Goal: Transaction & Acquisition: Purchase product/service

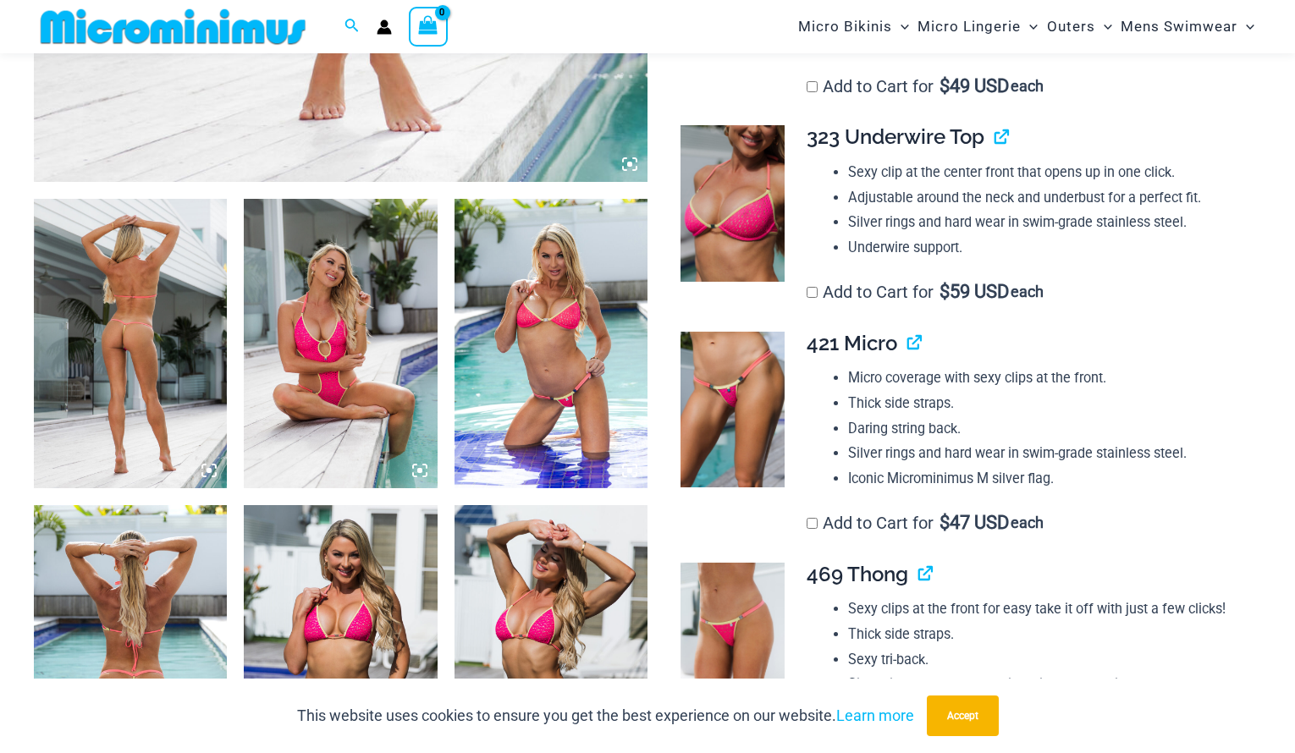
scroll to position [1217, 0]
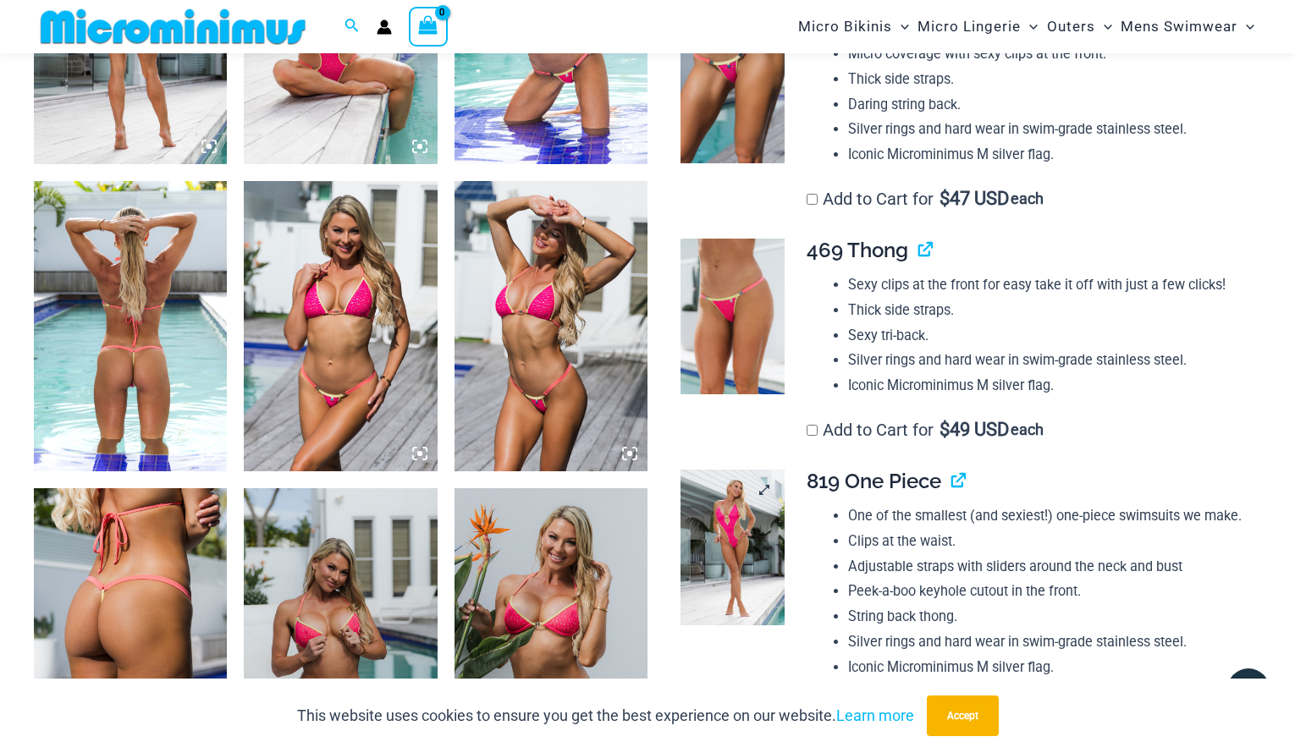
click at [728, 567] on img at bounding box center [732, 548] width 104 height 157
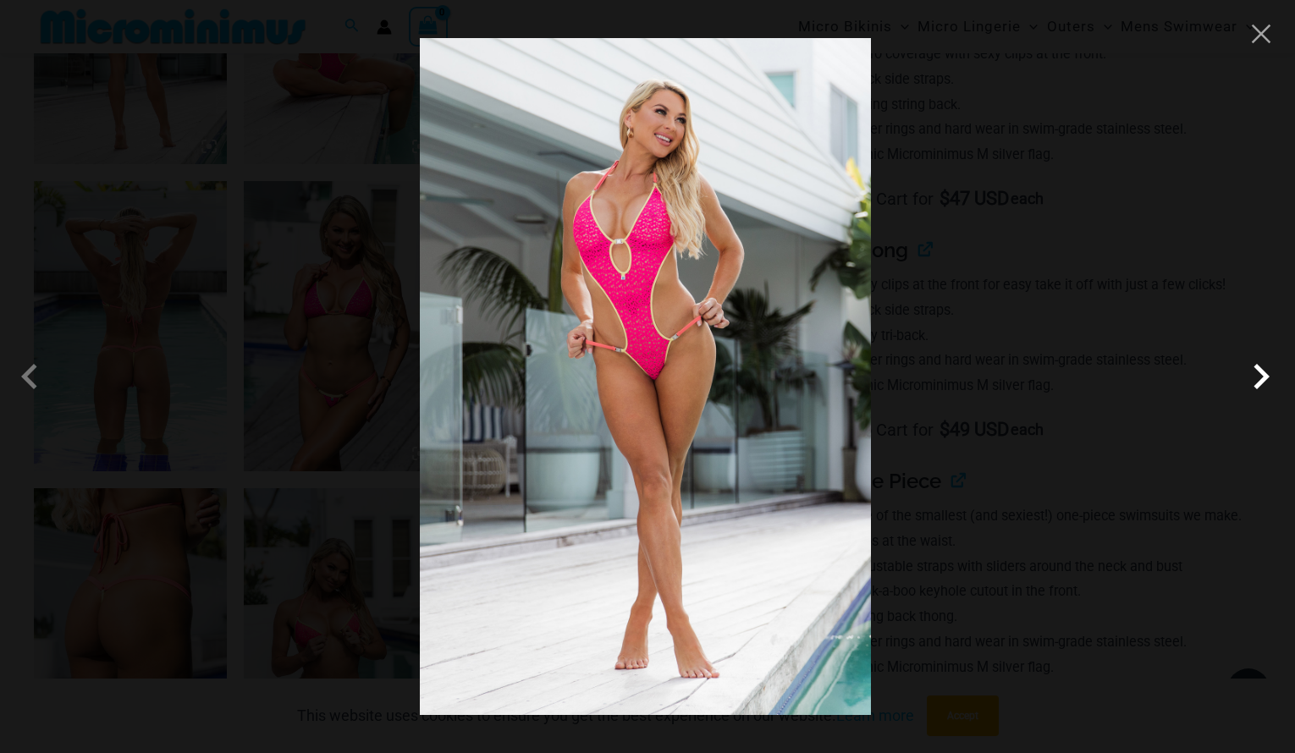
click at [1260, 381] on span at bounding box center [1261, 376] width 51 height 51
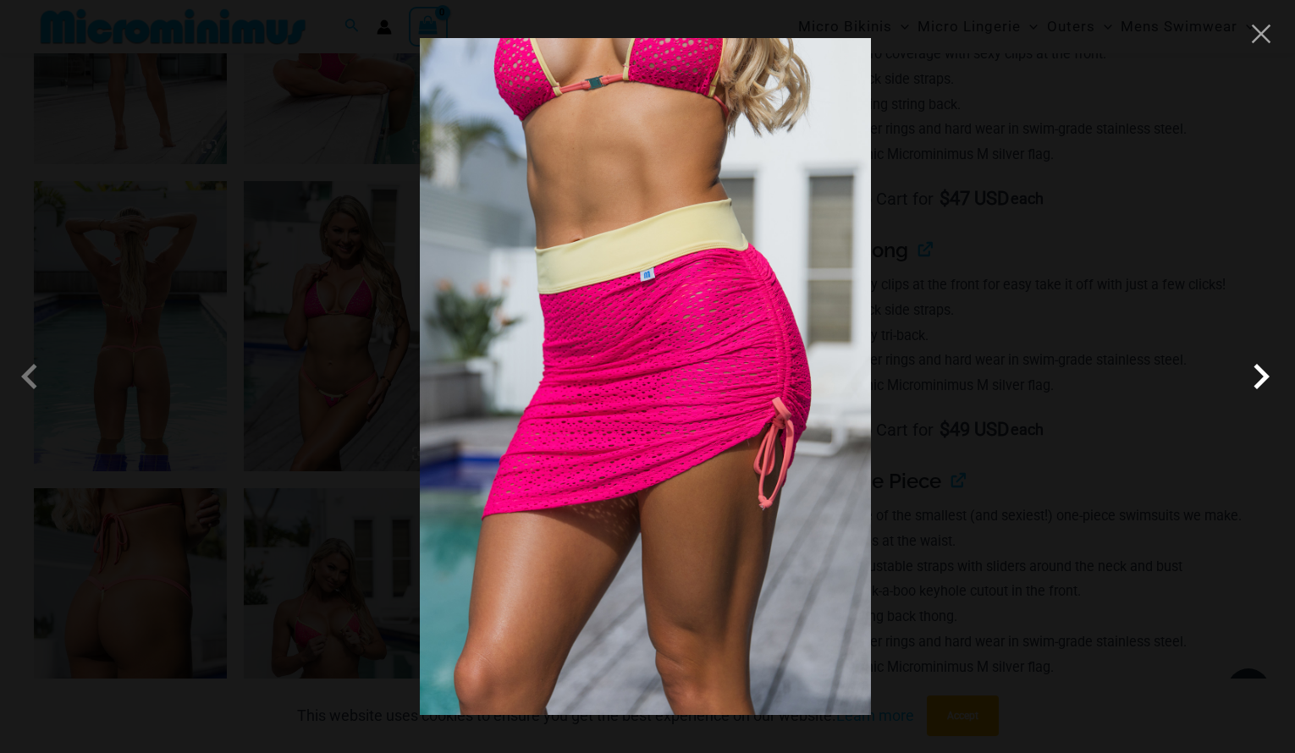
click at [1259, 381] on span at bounding box center [1261, 376] width 51 height 51
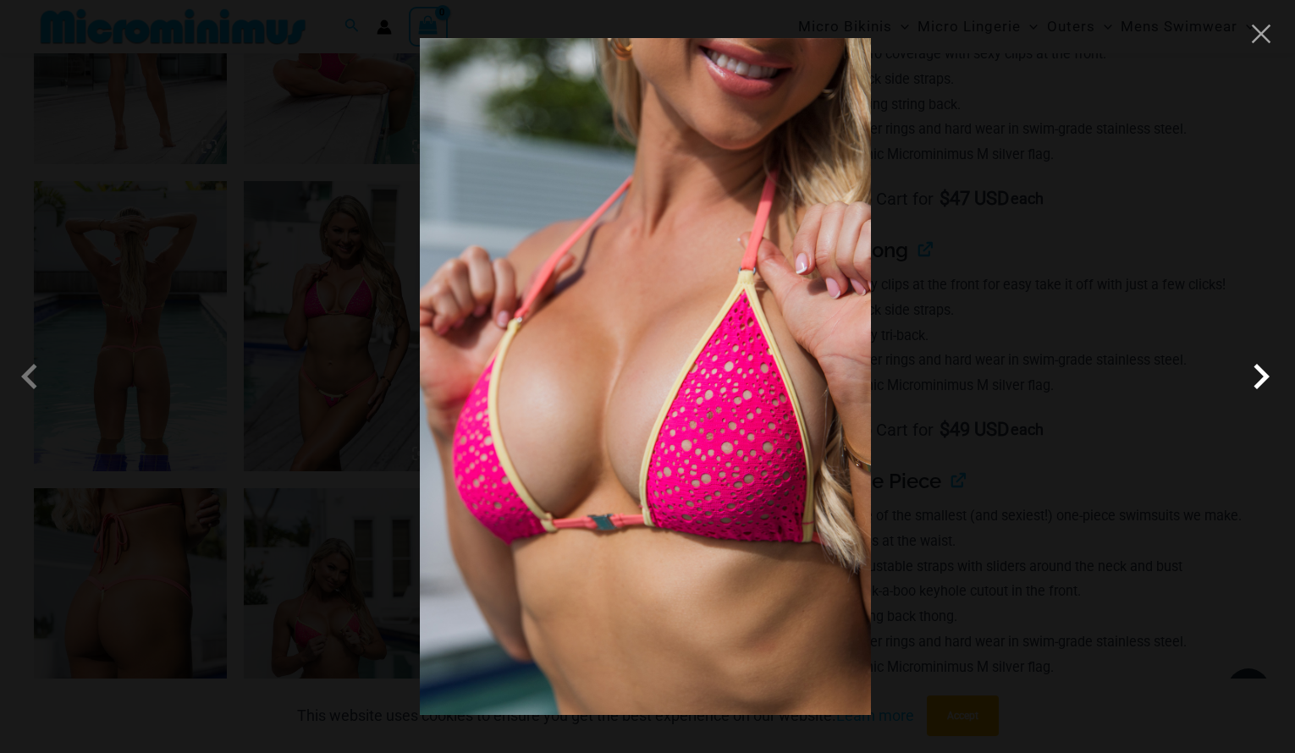
click at [1259, 381] on span at bounding box center [1261, 376] width 51 height 51
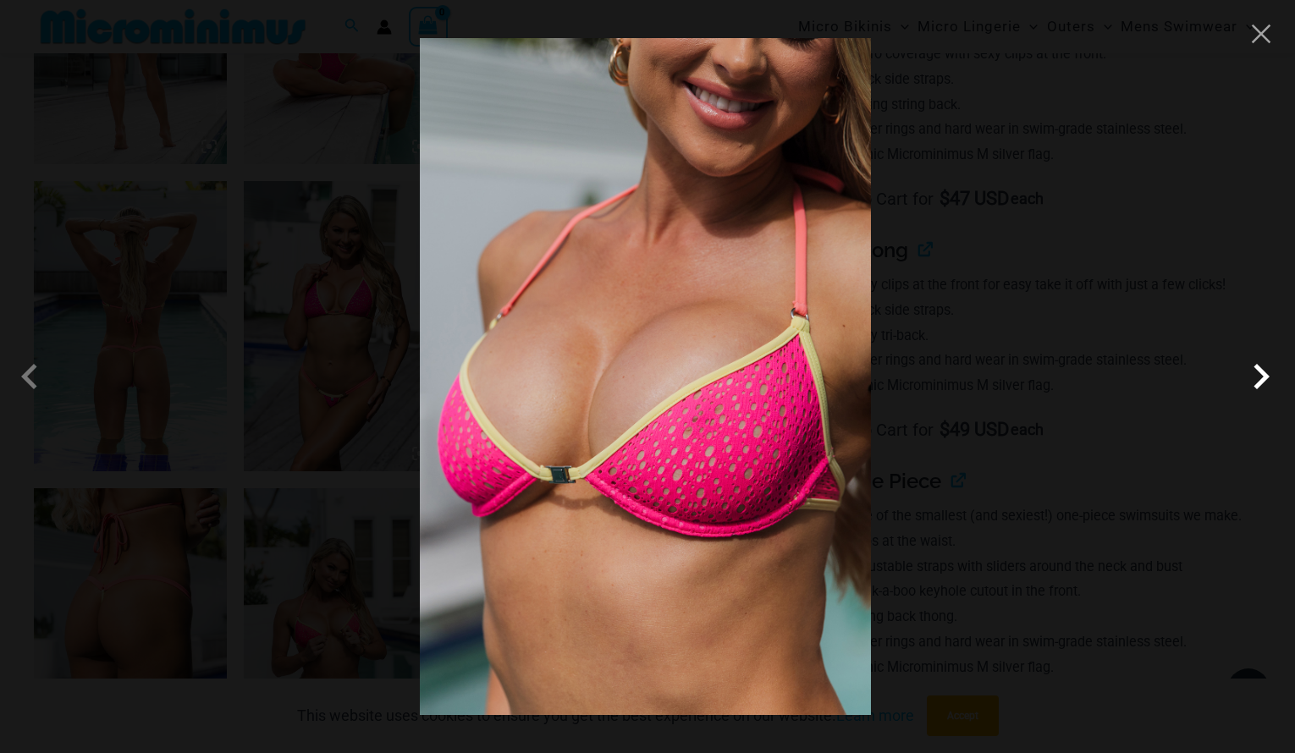
click at [1259, 381] on span at bounding box center [1261, 376] width 51 height 51
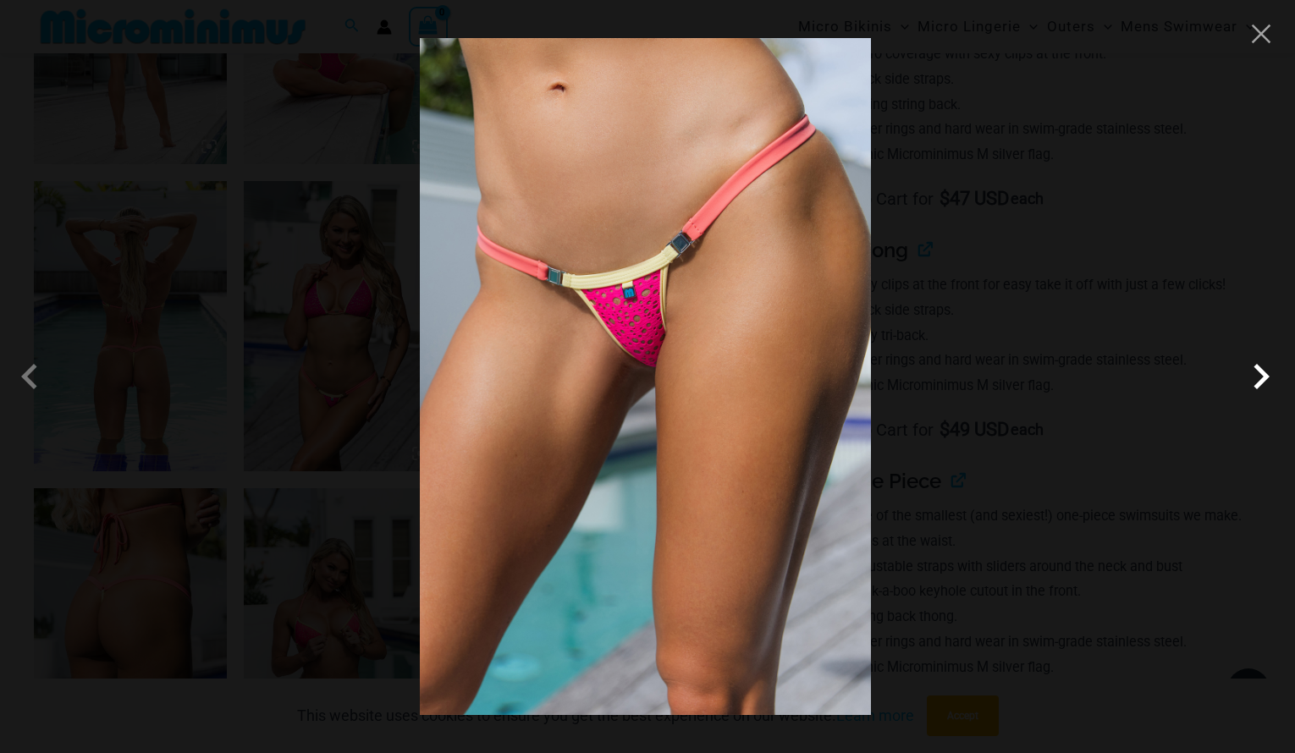
click at [1255, 380] on span at bounding box center [1261, 376] width 51 height 51
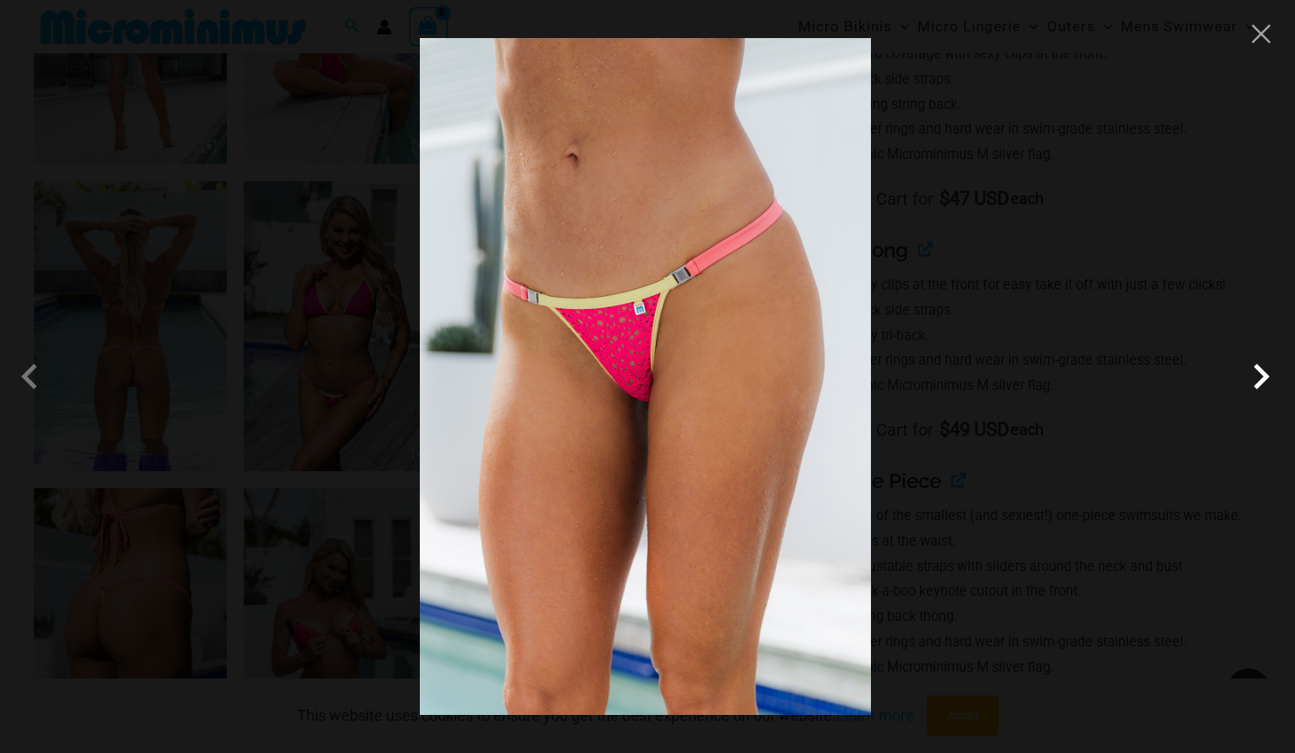
click at [1255, 380] on span at bounding box center [1261, 376] width 51 height 51
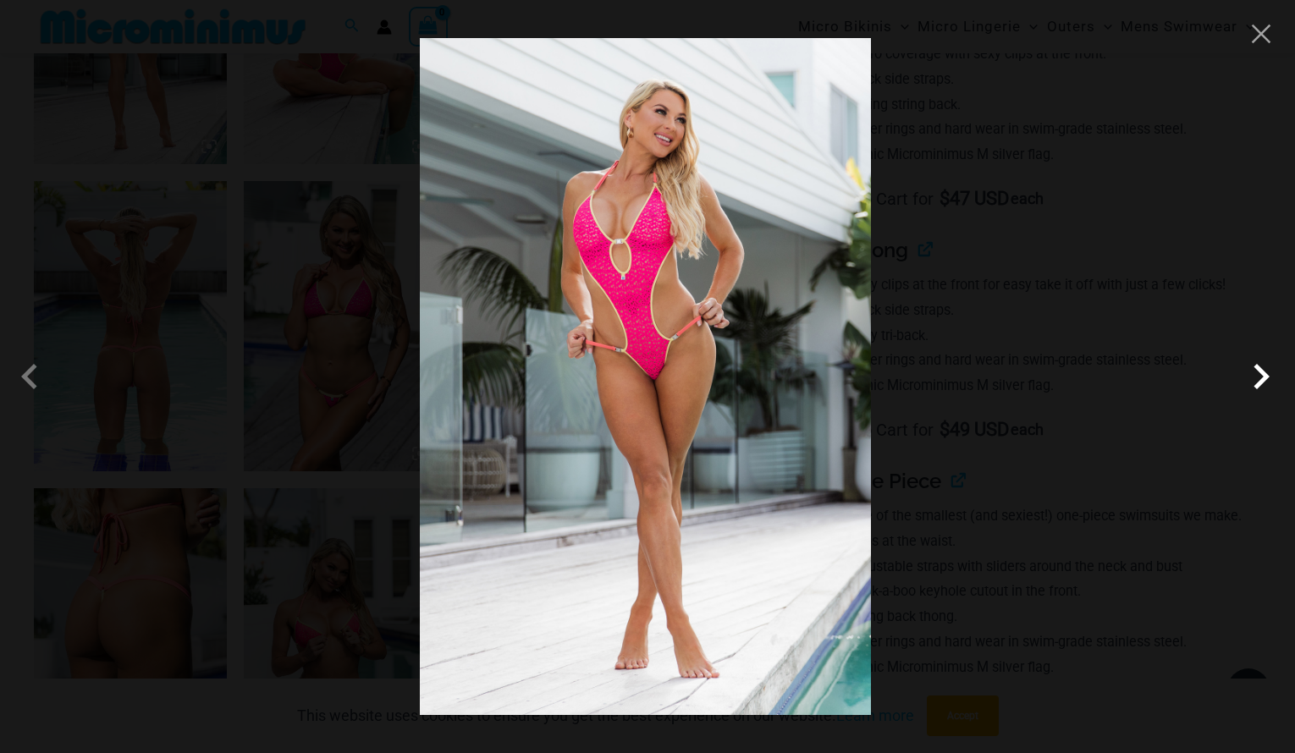
click at [1255, 380] on span at bounding box center [1261, 376] width 51 height 51
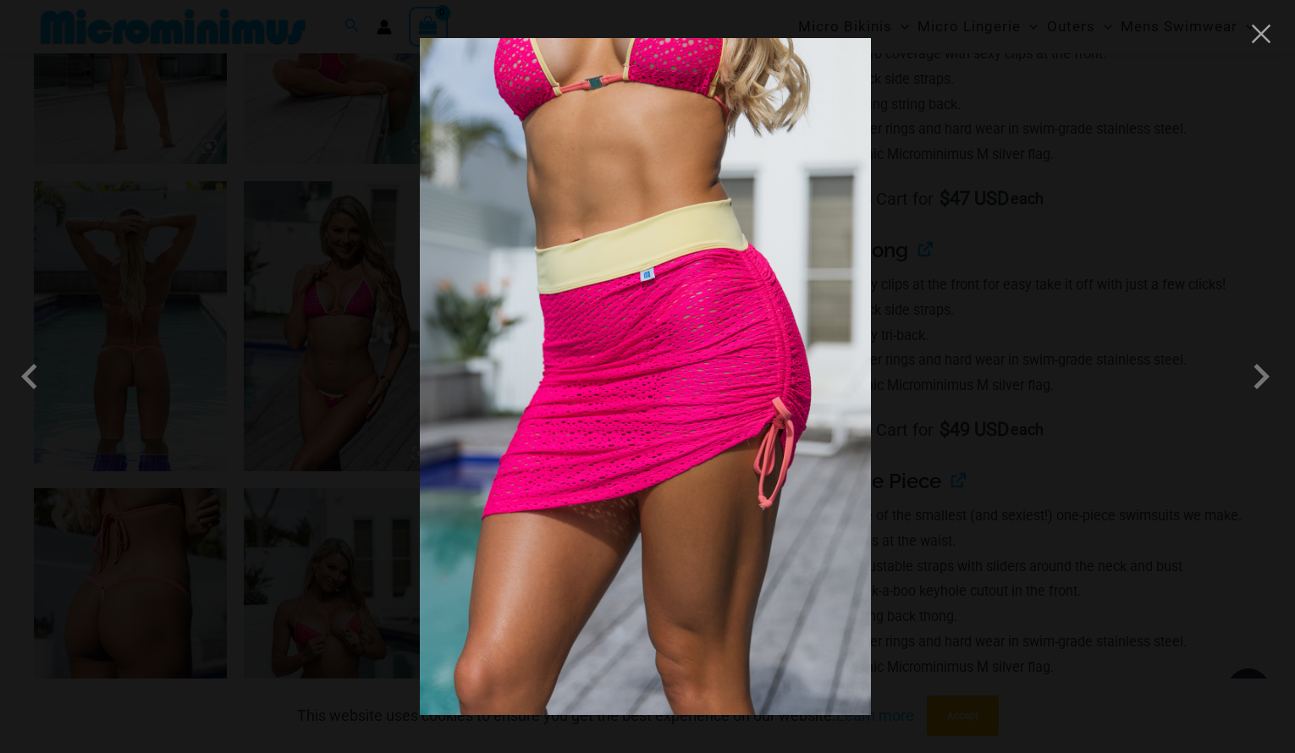
click at [1258, 48] on div at bounding box center [647, 376] width 1295 height 753
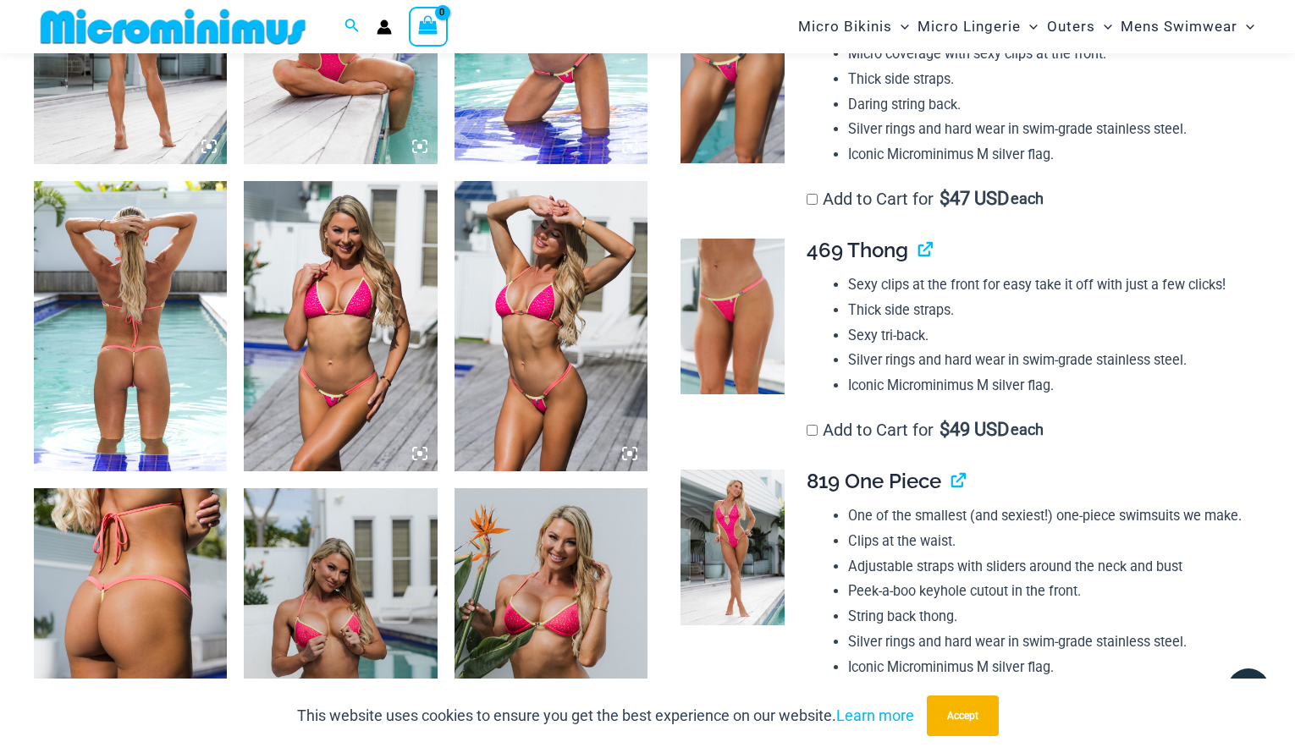
click at [119, 593] on img at bounding box center [130, 632] width 193 height 289
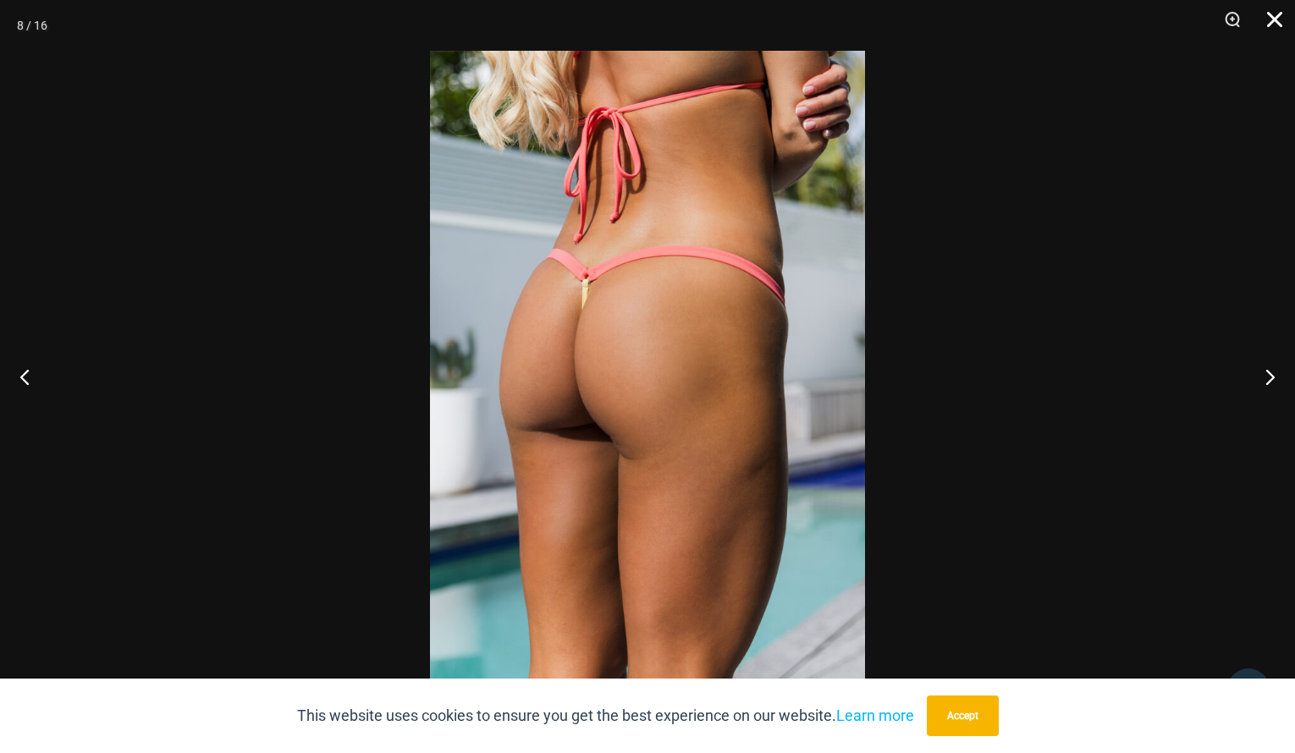
click at [1277, 26] on button "Close" at bounding box center [1268, 25] width 42 height 51
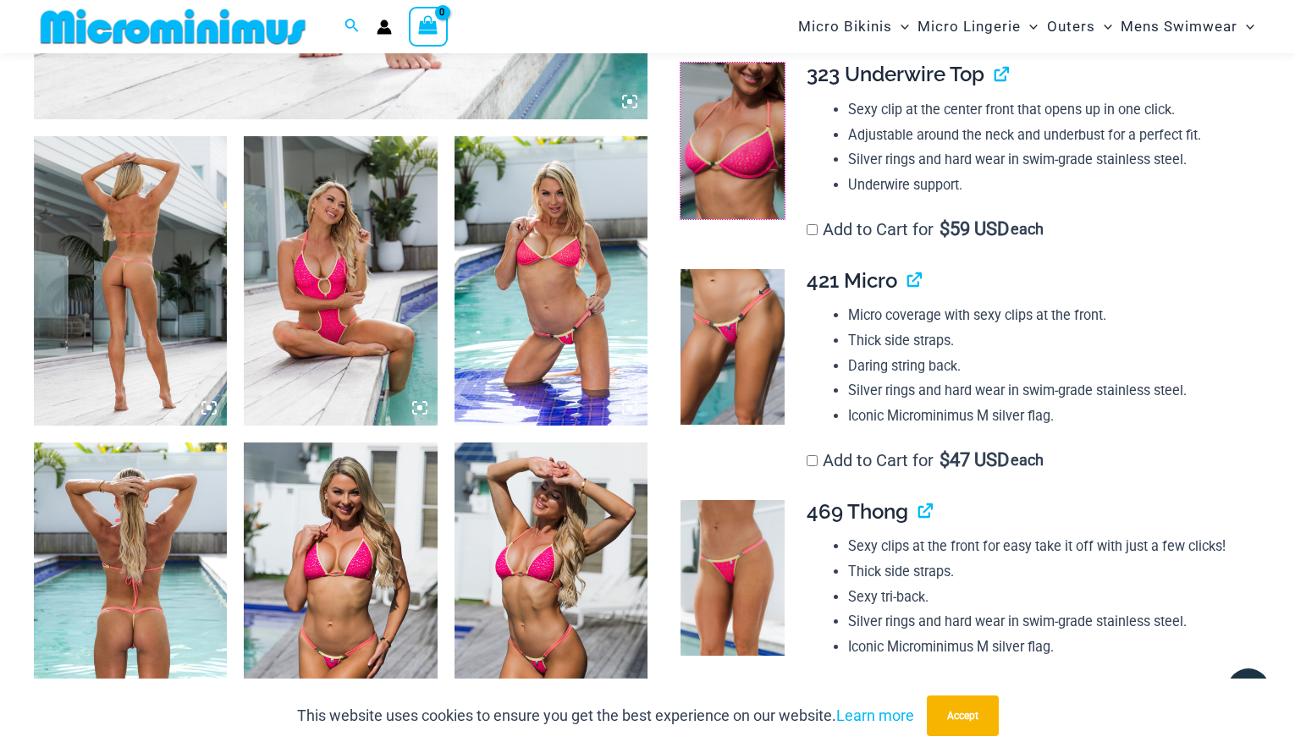
scroll to position [945, 0]
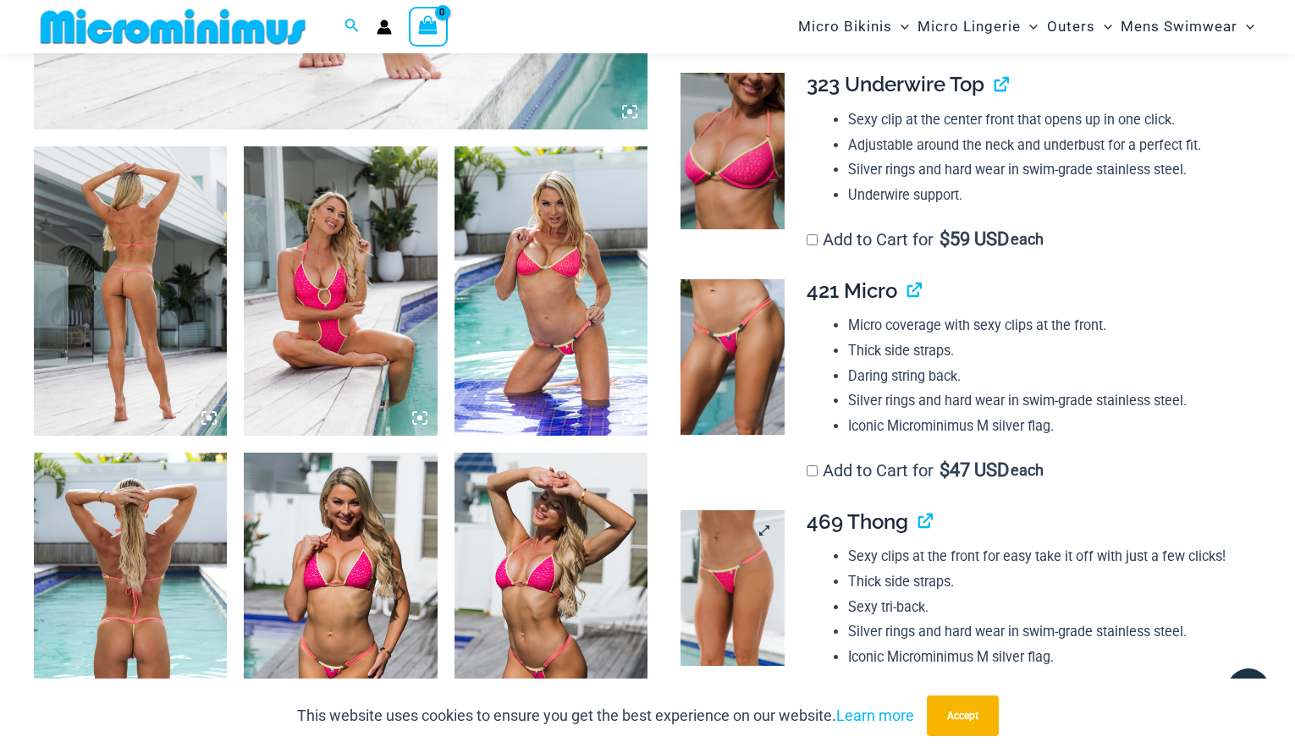
click at [742, 576] on img at bounding box center [732, 588] width 104 height 157
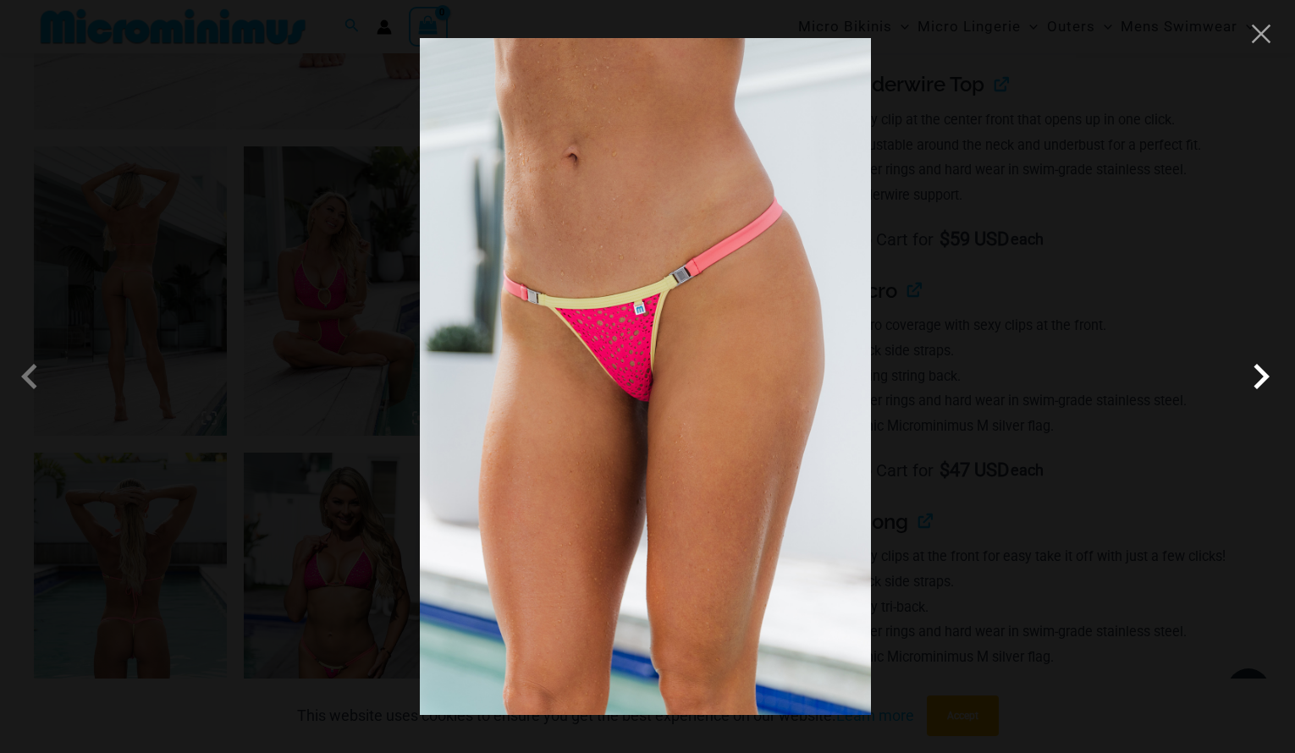
click at [1264, 386] on span at bounding box center [1261, 376] width 51 height 51
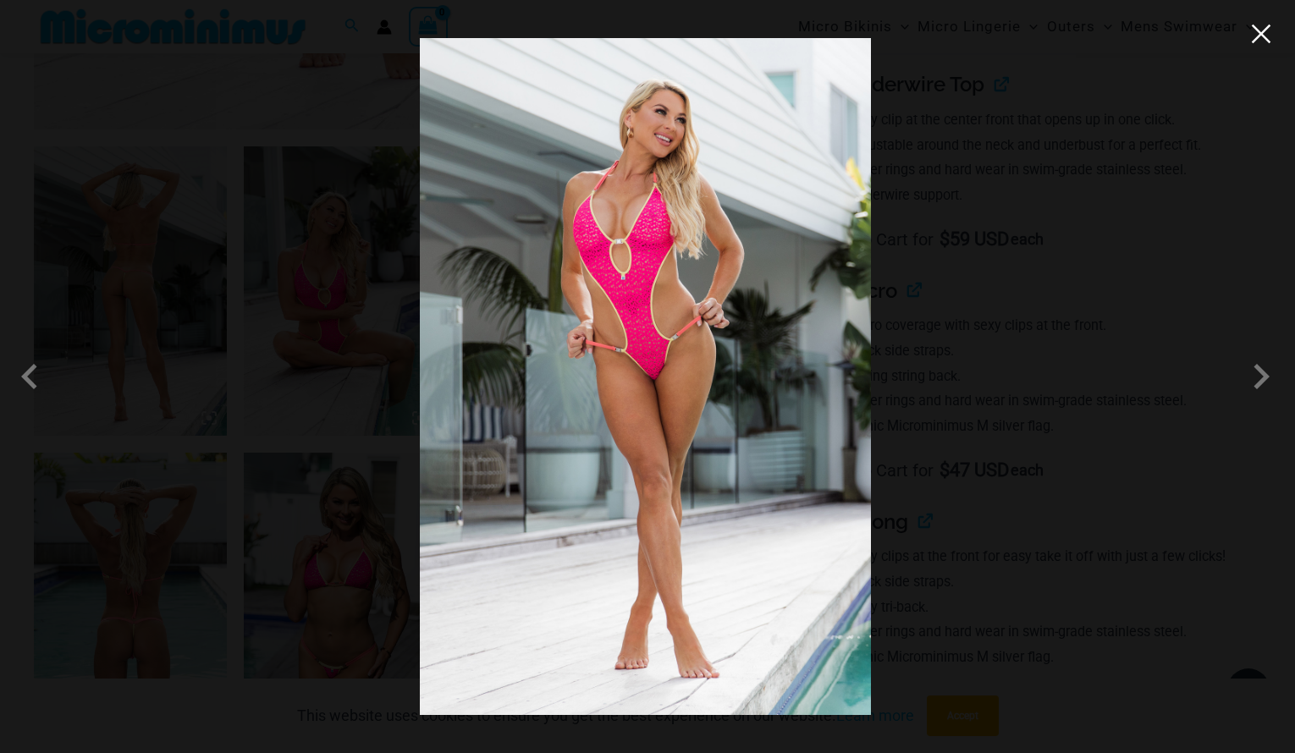
click at [1258, 31] on button "Close" at bounding box center [1260, 33] width 25 height 25
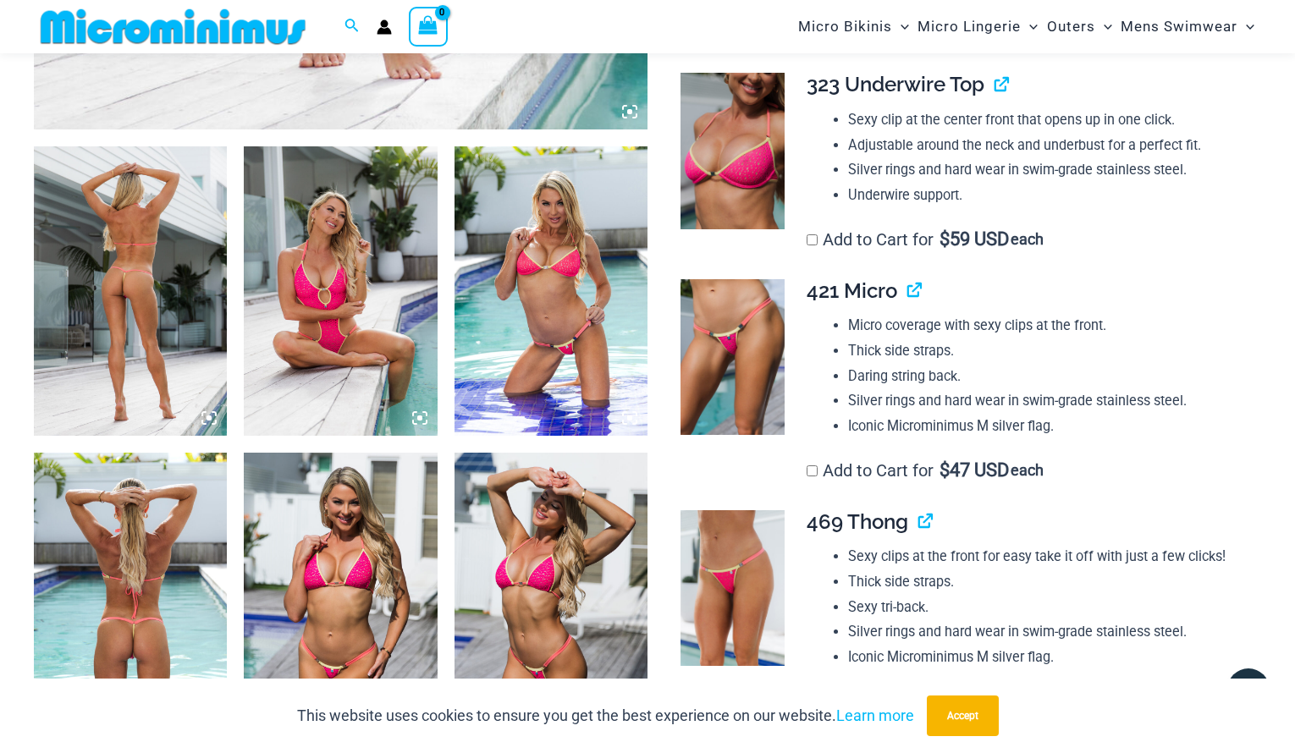
scroll to position [360, 0]
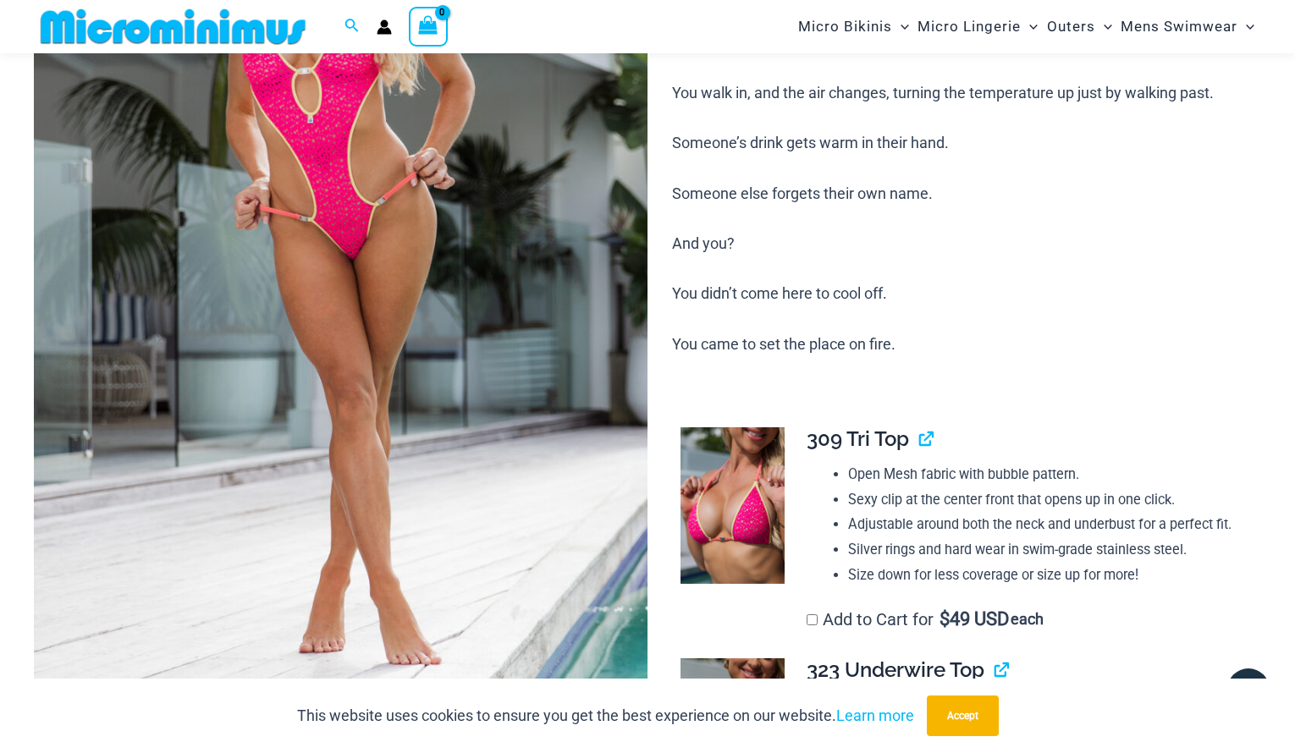
click at [350, 227] on img at bounding box center [341, 254] width 614 height 921
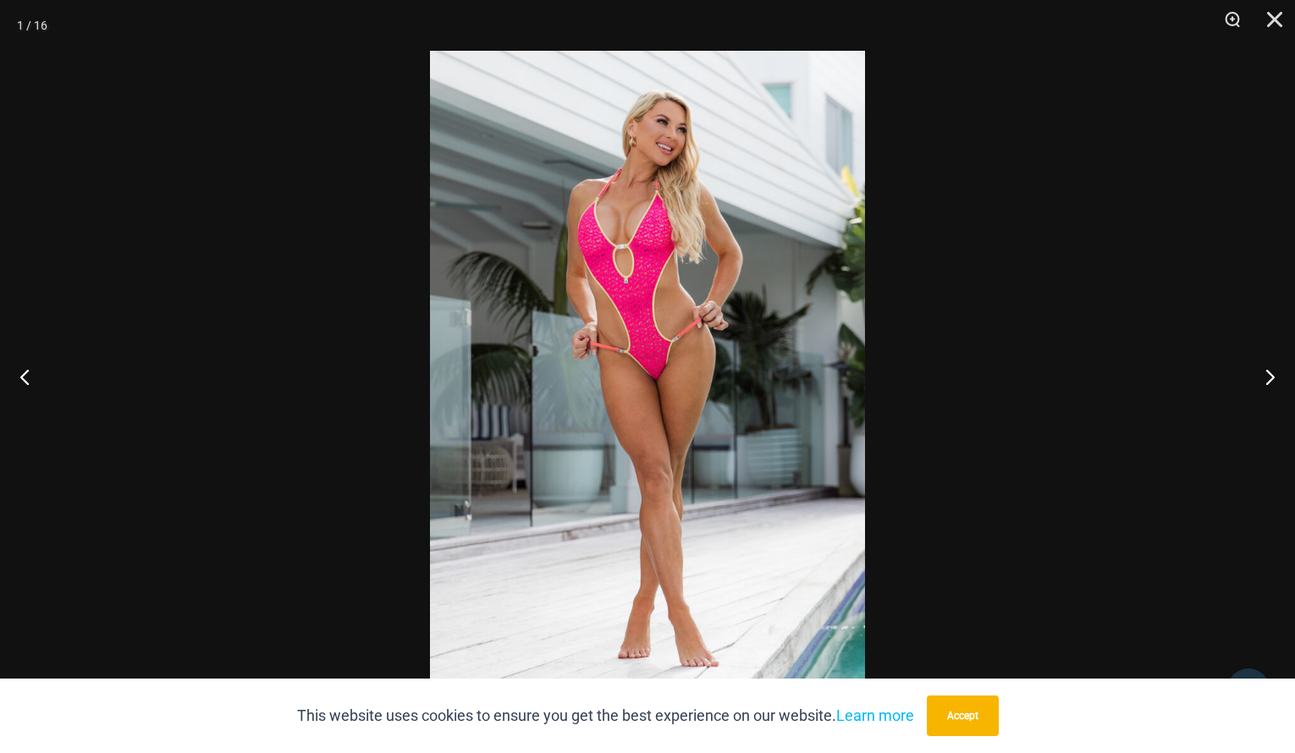
click at [958, 719] on button "Accept" at bounding box center [963, 716] width 72 height 41
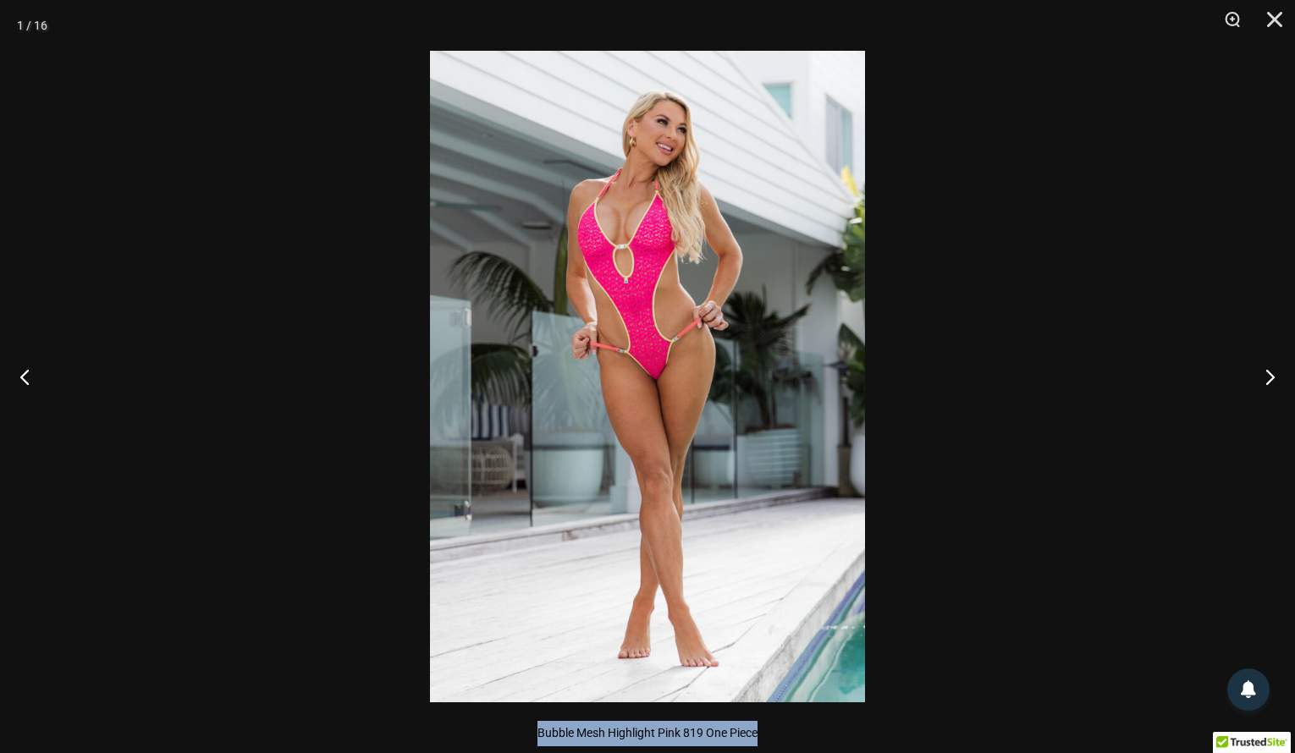
drag, startPoint x: 966, startPoint y: 747, endPoint x: 973, endPoint y: 932, distance: 184.6
click at [973, 752] on html "Skip to content Search for: Search Search No products in the cart. No products …" at bounding box center [647, 119] width 1295 height 7358
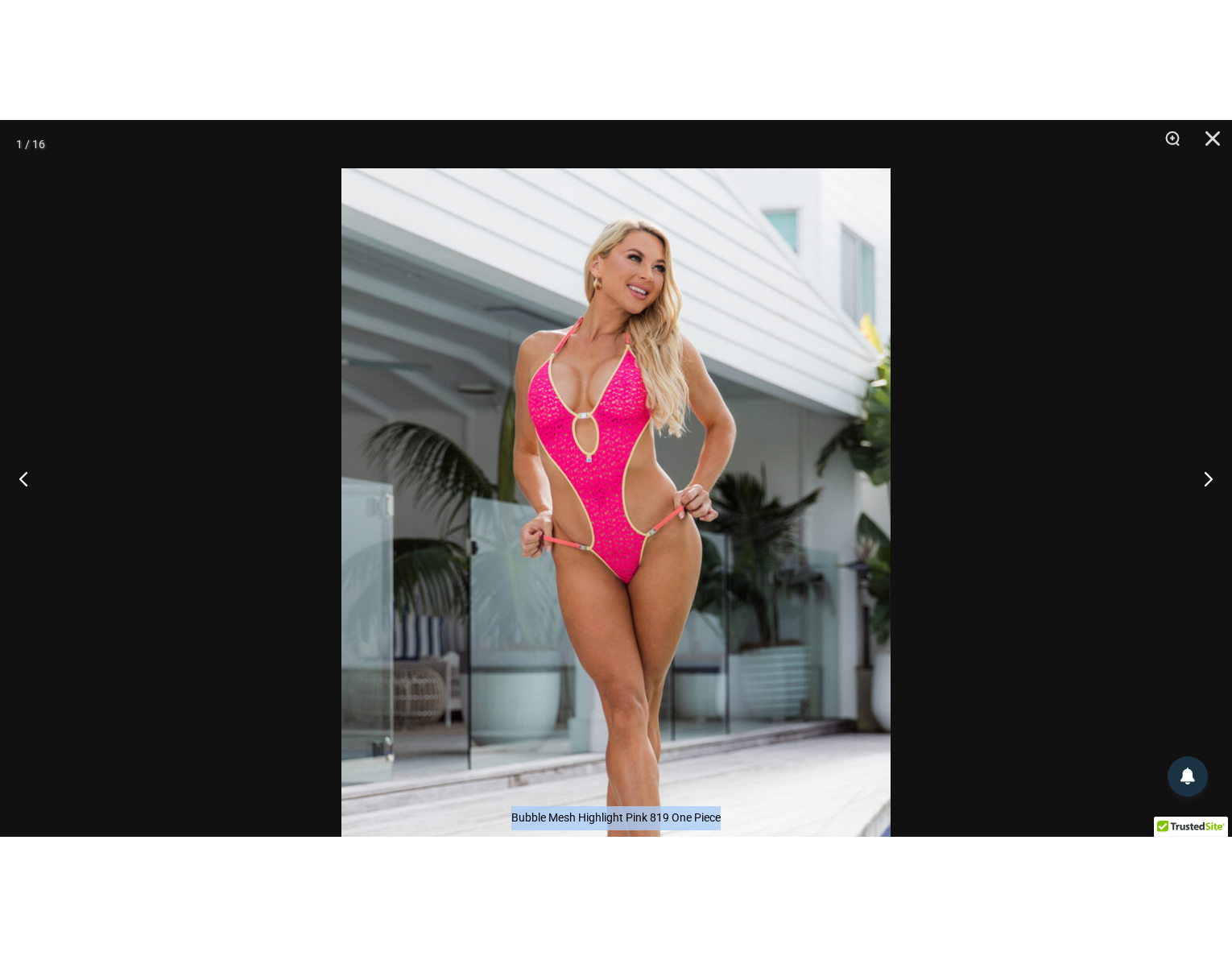
scroll to position [3711, 0]
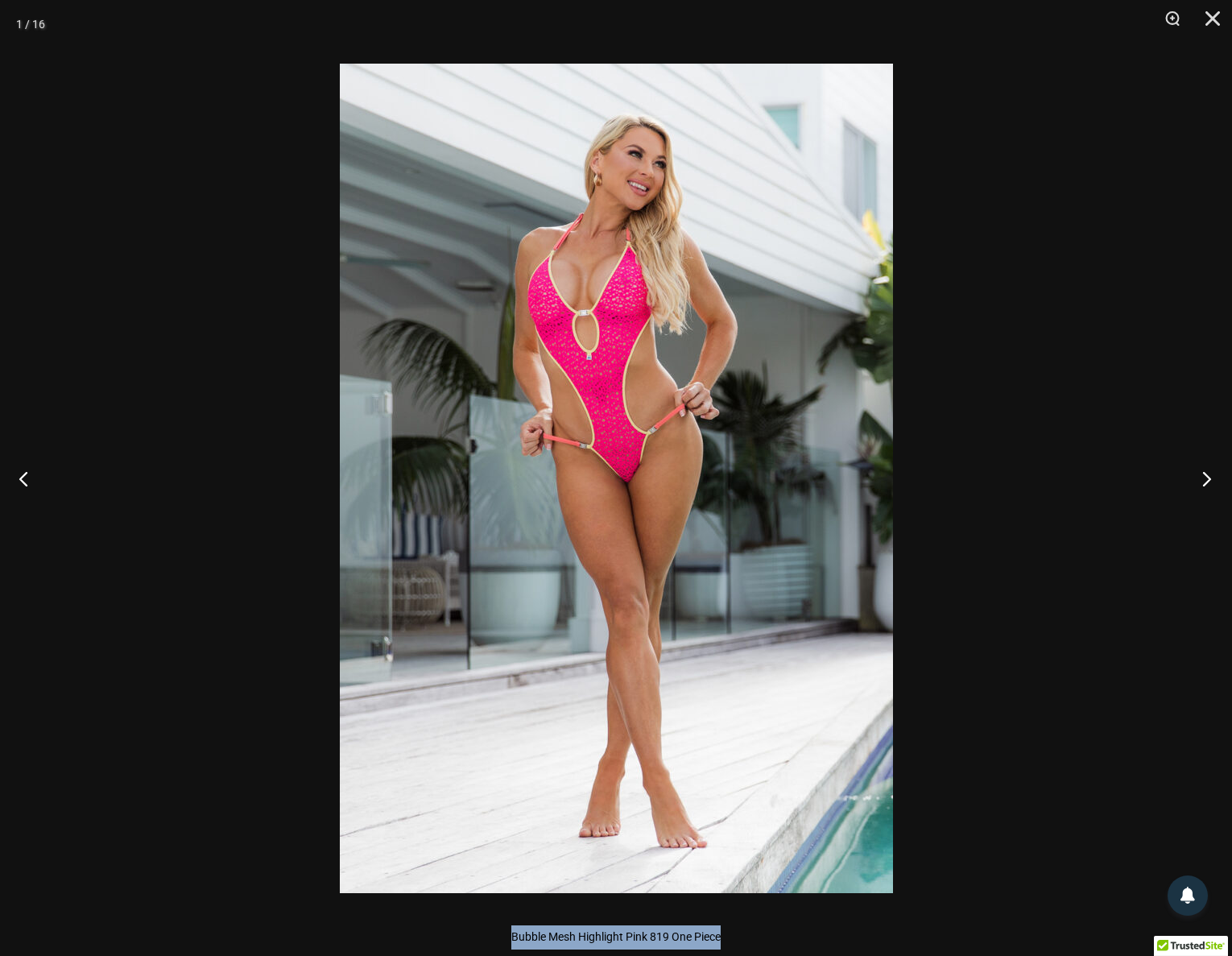
click at [1207, 475] on button "Next" at bounding box center [1201, 478] width 60 height 81
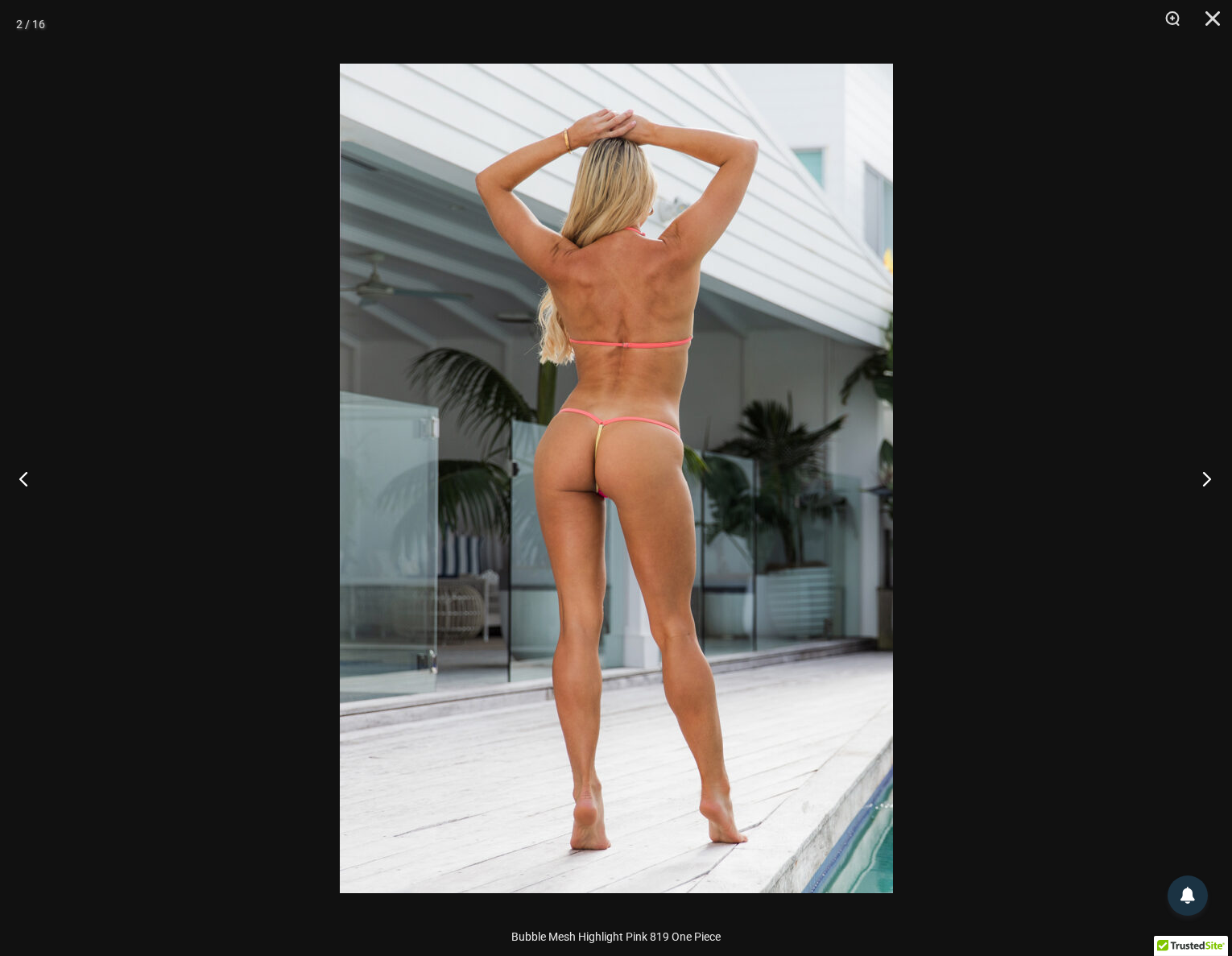
click at [1202, 478] on button "Next" at bounding box center [1201, 478] width 60 height 81
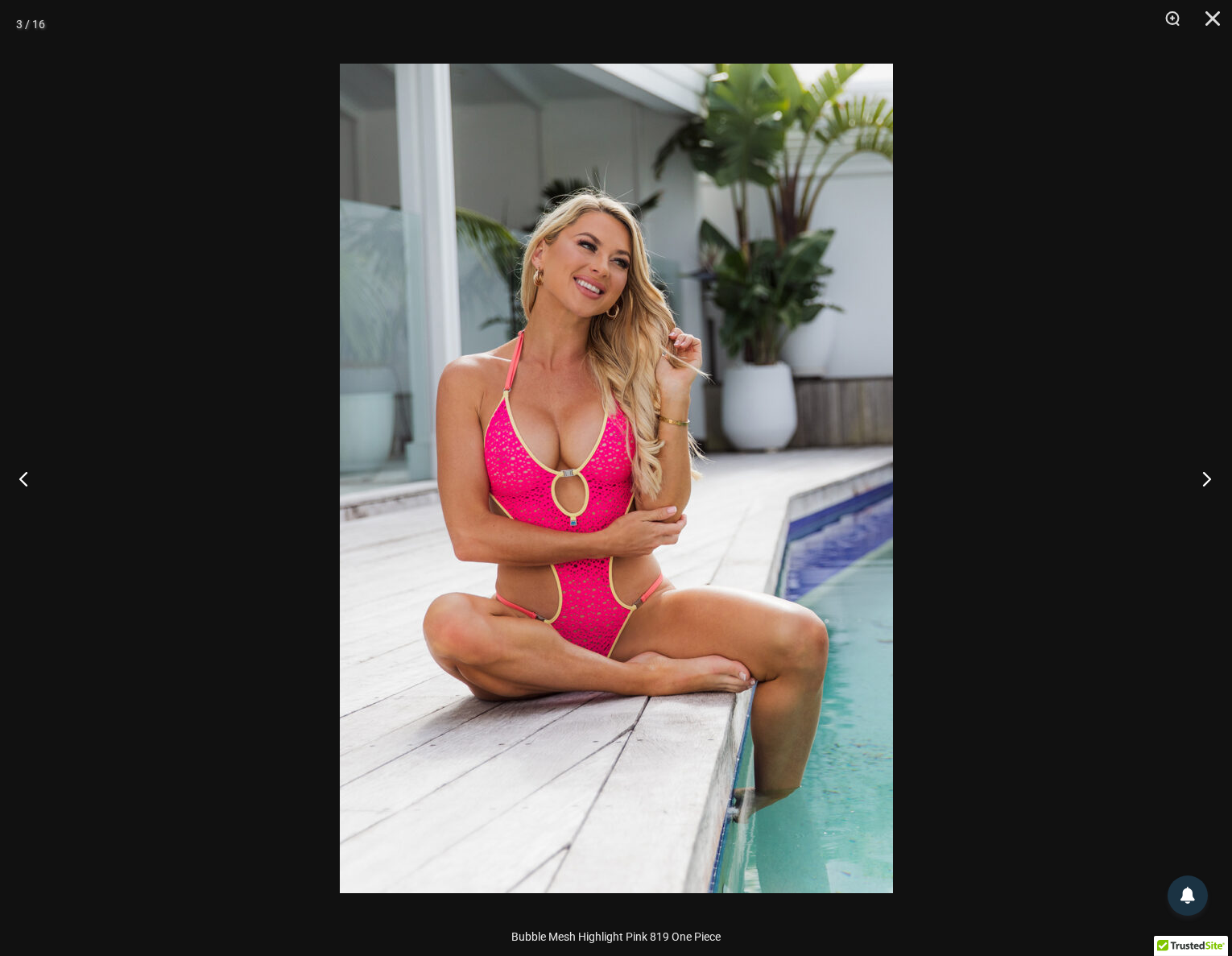
click at [1202, 478] on button "Next" at bounding box center [1201, 478] width 60 height 81
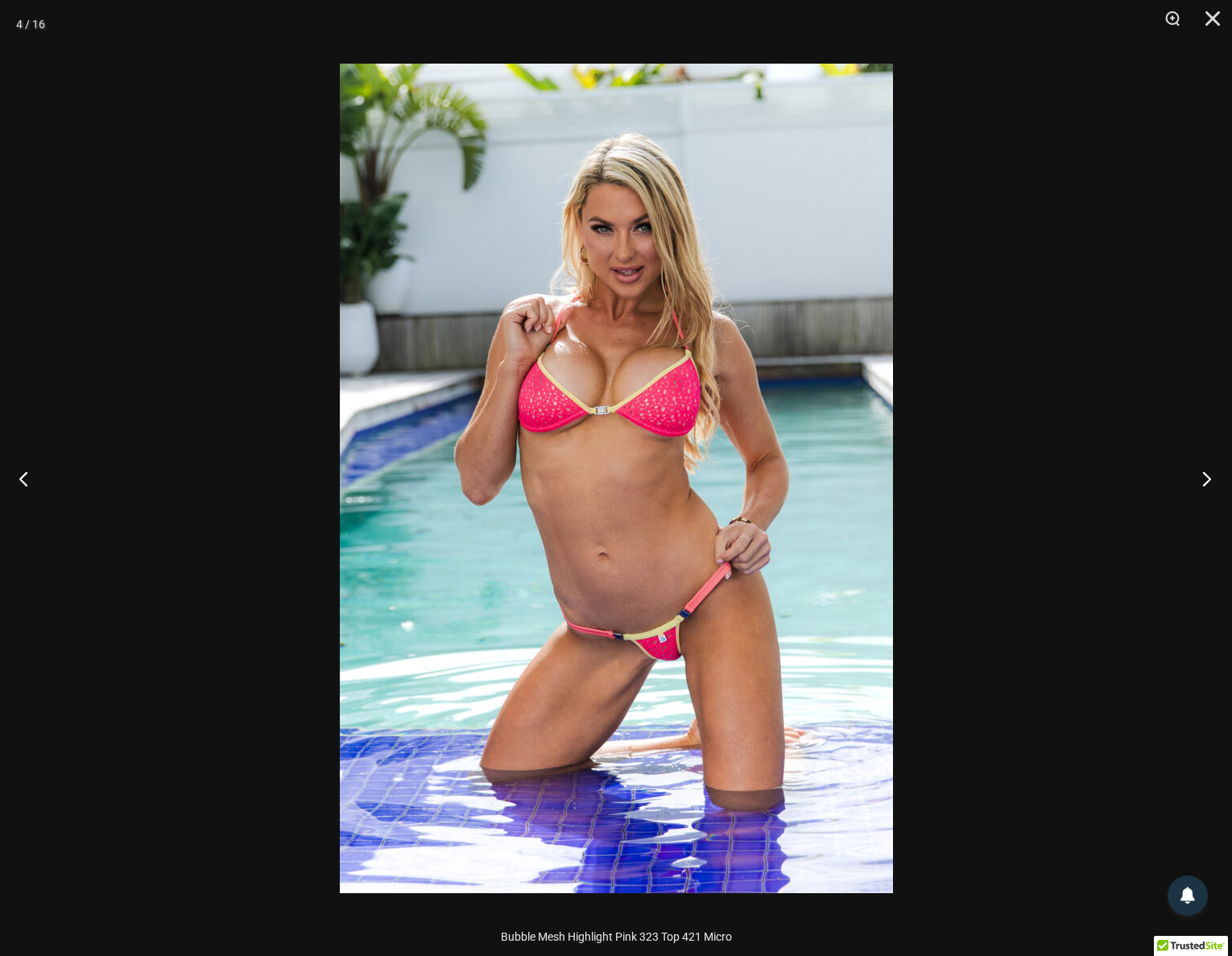
click at [1202, 478] on button "Next" at bounding box center [1201, 478] width 60 height 81
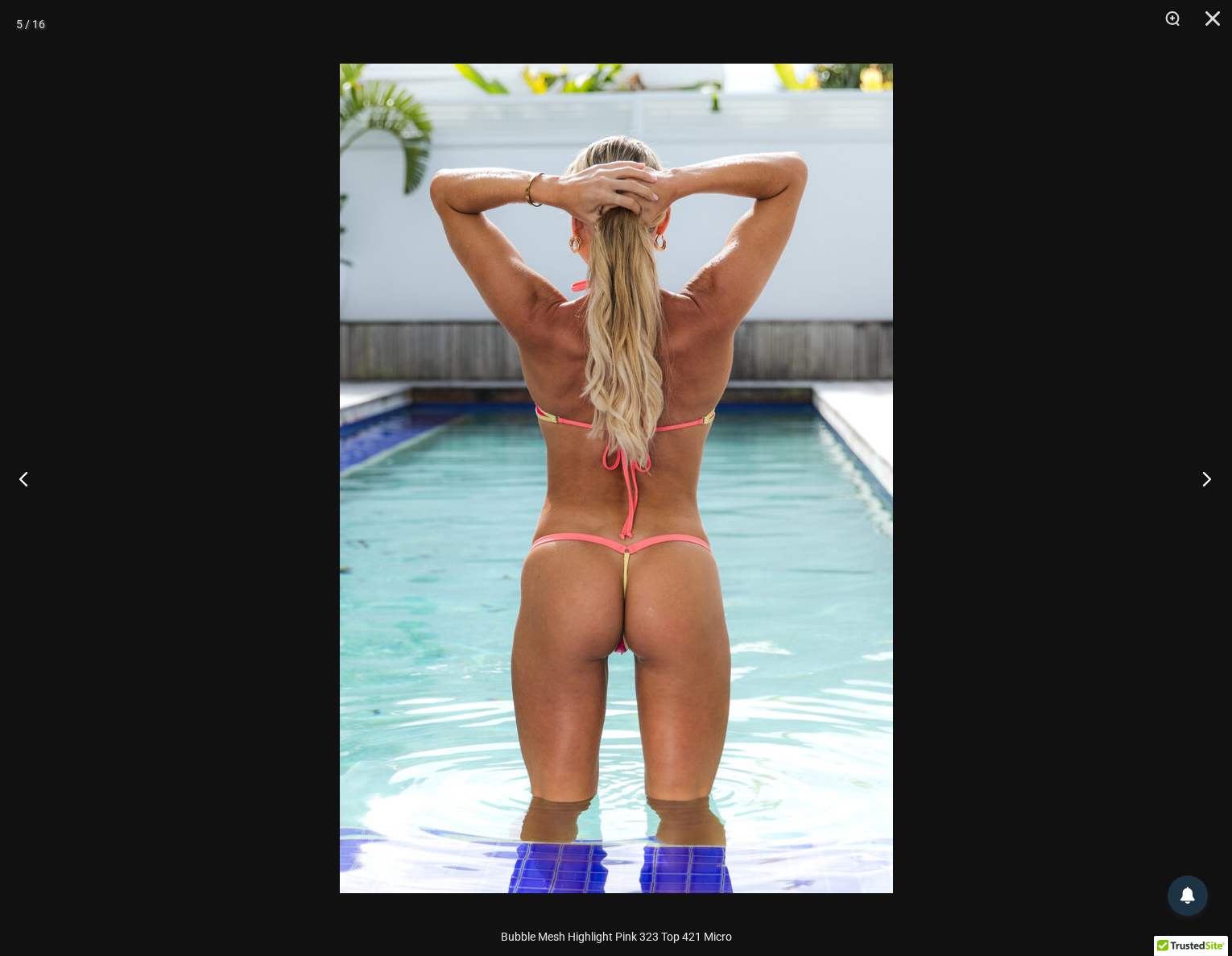
click at [1202, 478] on button "Next" at bounding box center [1201, 478] width 60 height 81
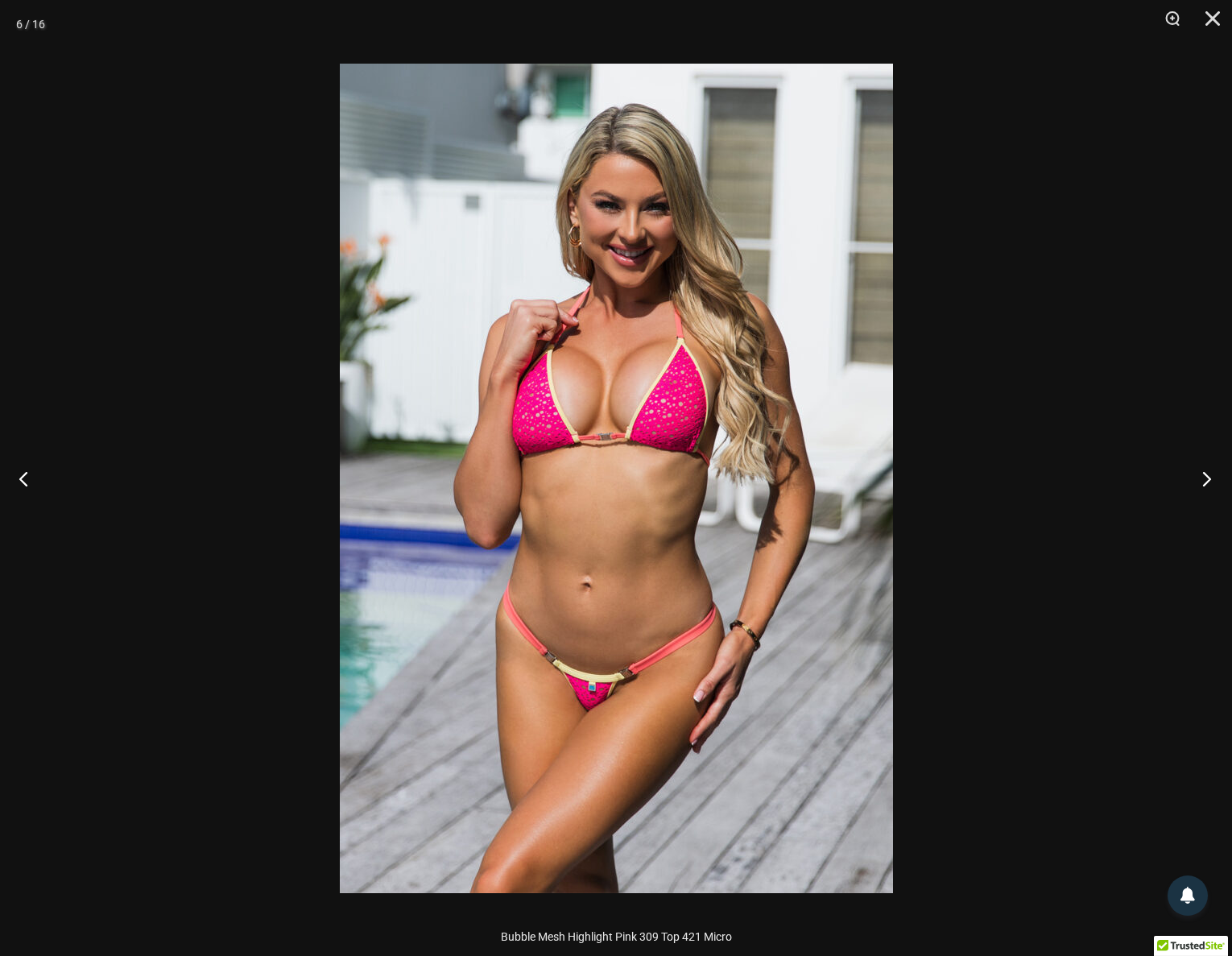
click at [1202, 478] on button "Next" at bounding box center [1201, 478] width 60 height 81
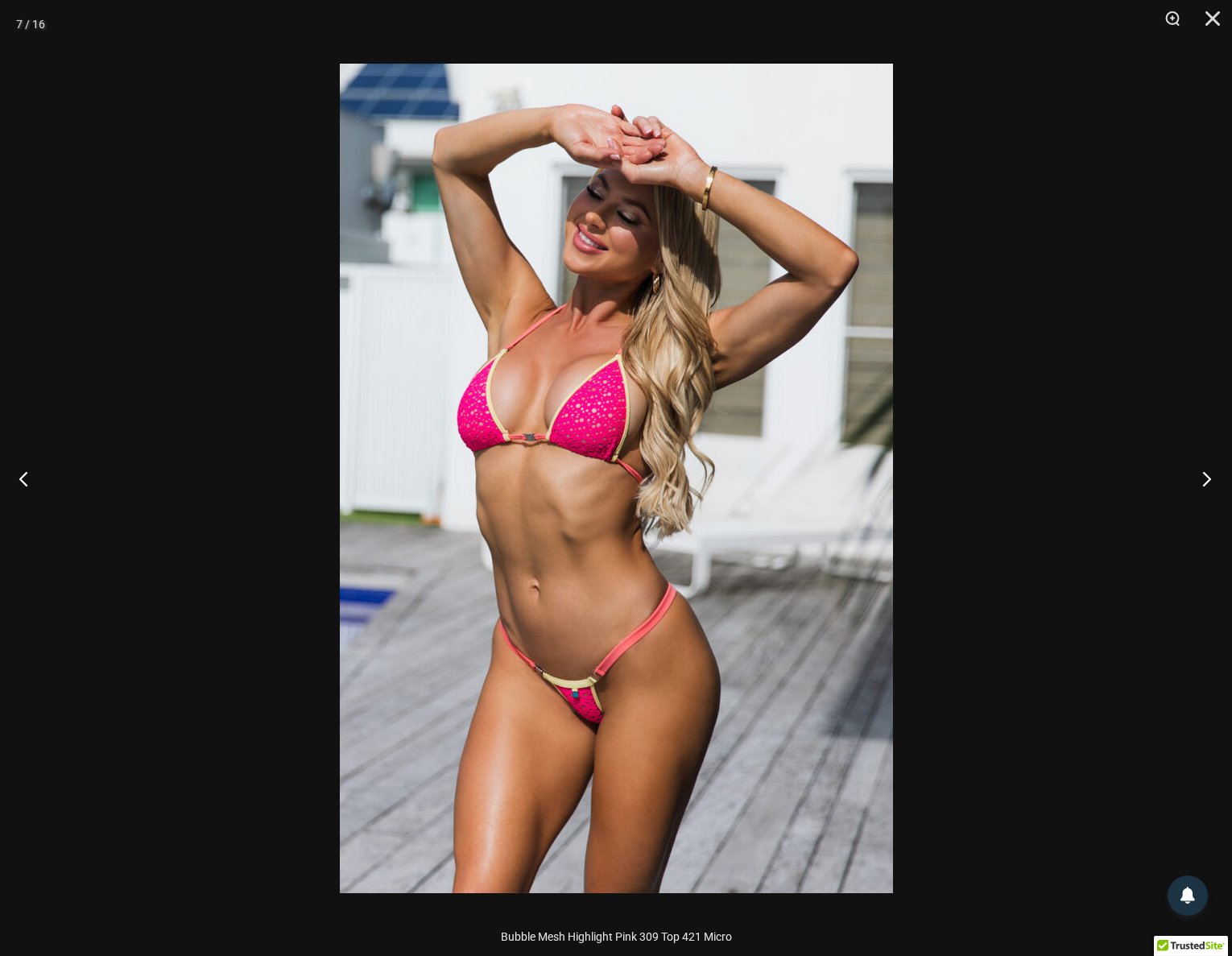
click at [1202, 478] on button "Next" at bounding box center [1201, 478] width 60 height 81
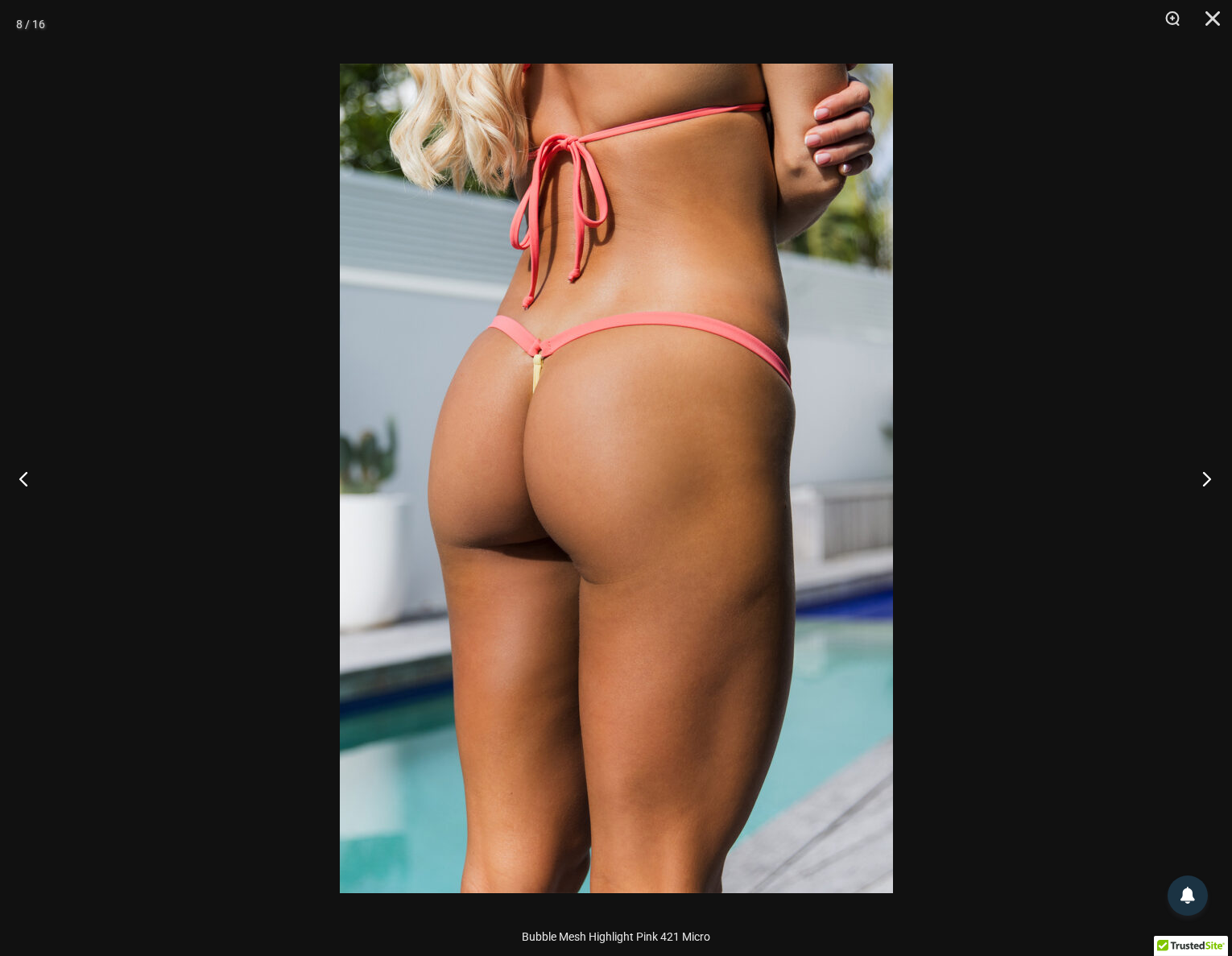
click at [1202, 478] on button "Next" at bounding box center [1201, 478] width 60 height 81
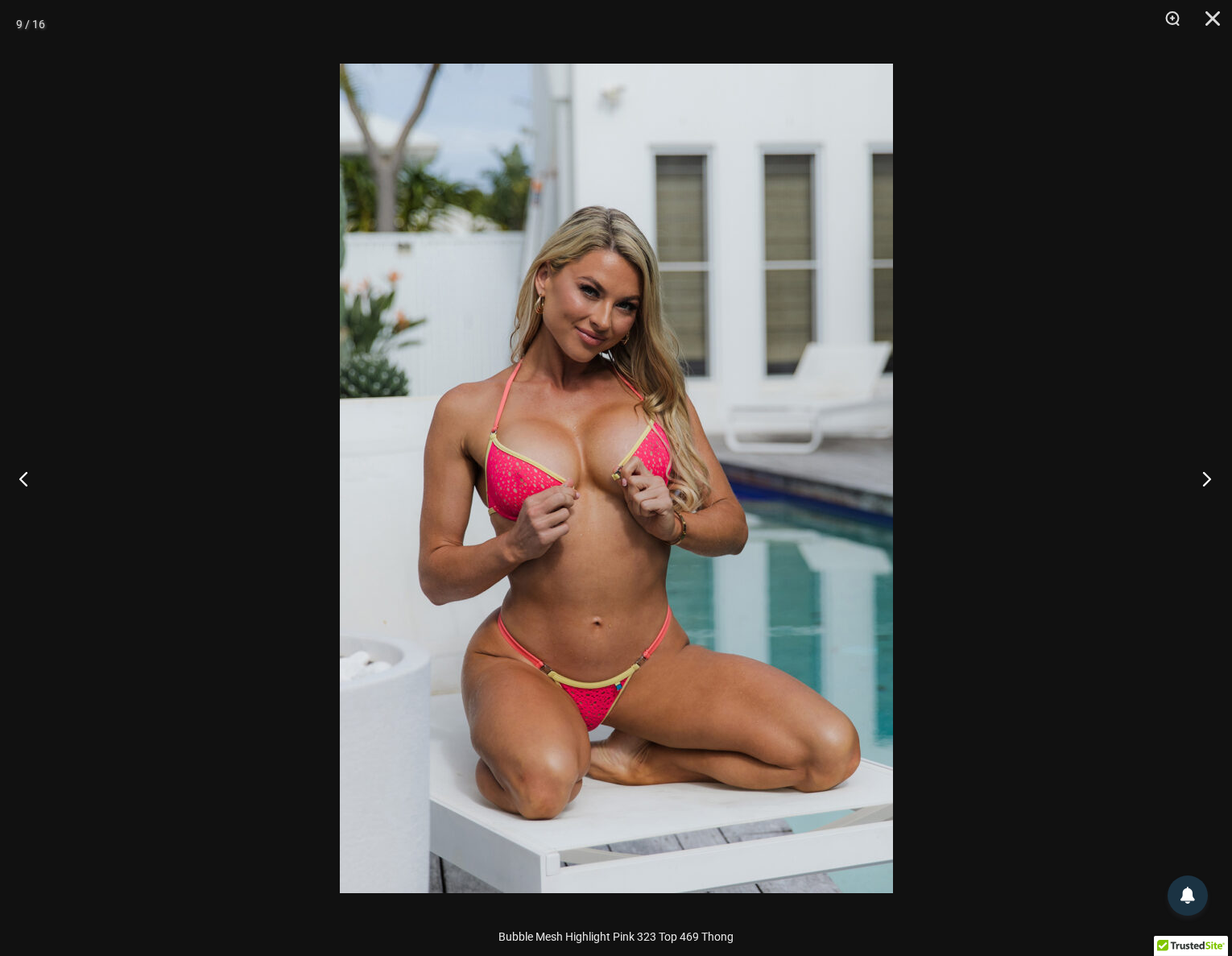
click at [1202, 478] on button "Next" at bounding box center [1201, 478] width 60 height 81
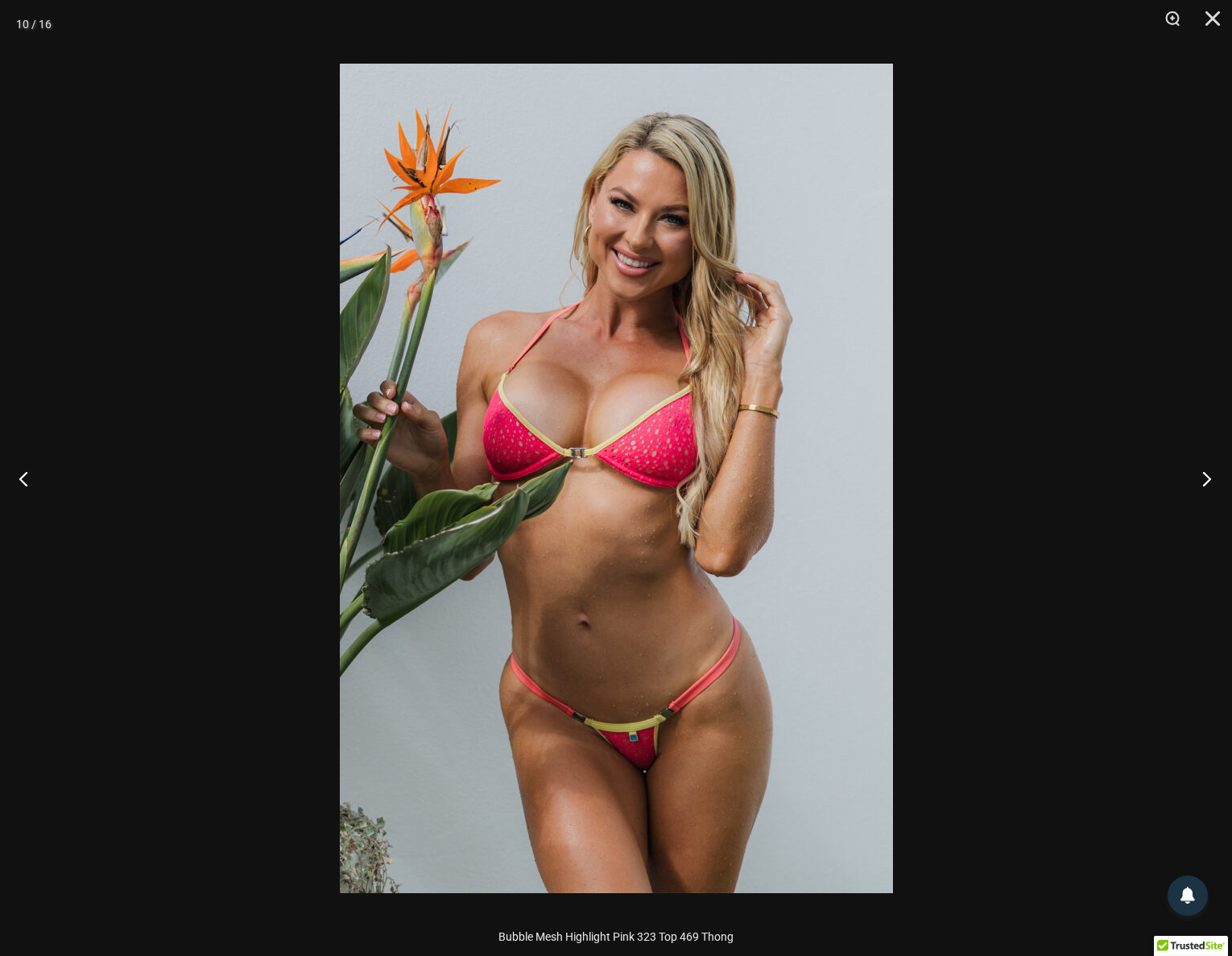
click at [1202, 478] on button "Next" at bounding box center [1201, 478] width 60 height 81
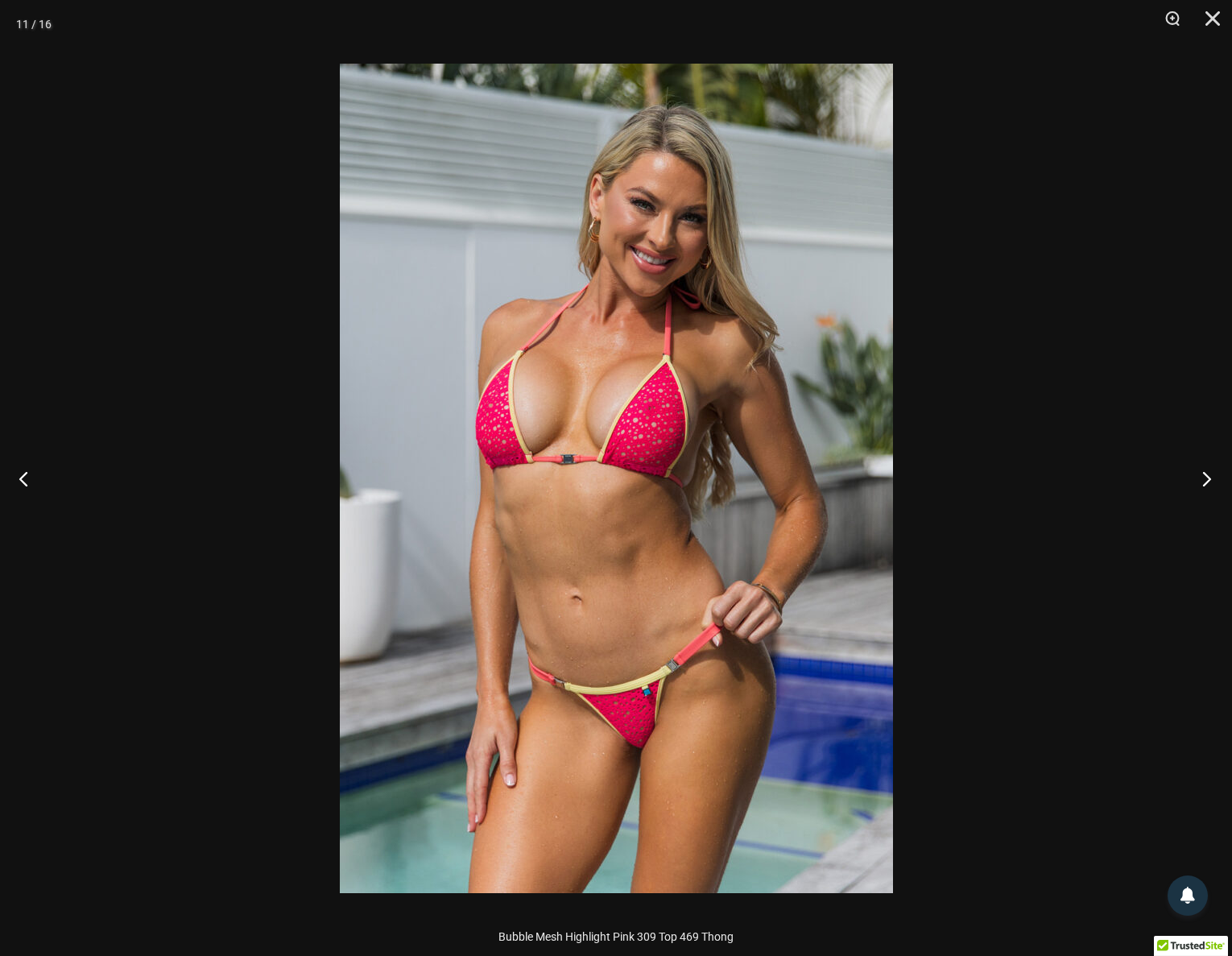
click at [1202, 478] on button "Next" at bounding box center [1201, 478] width 60 height 81
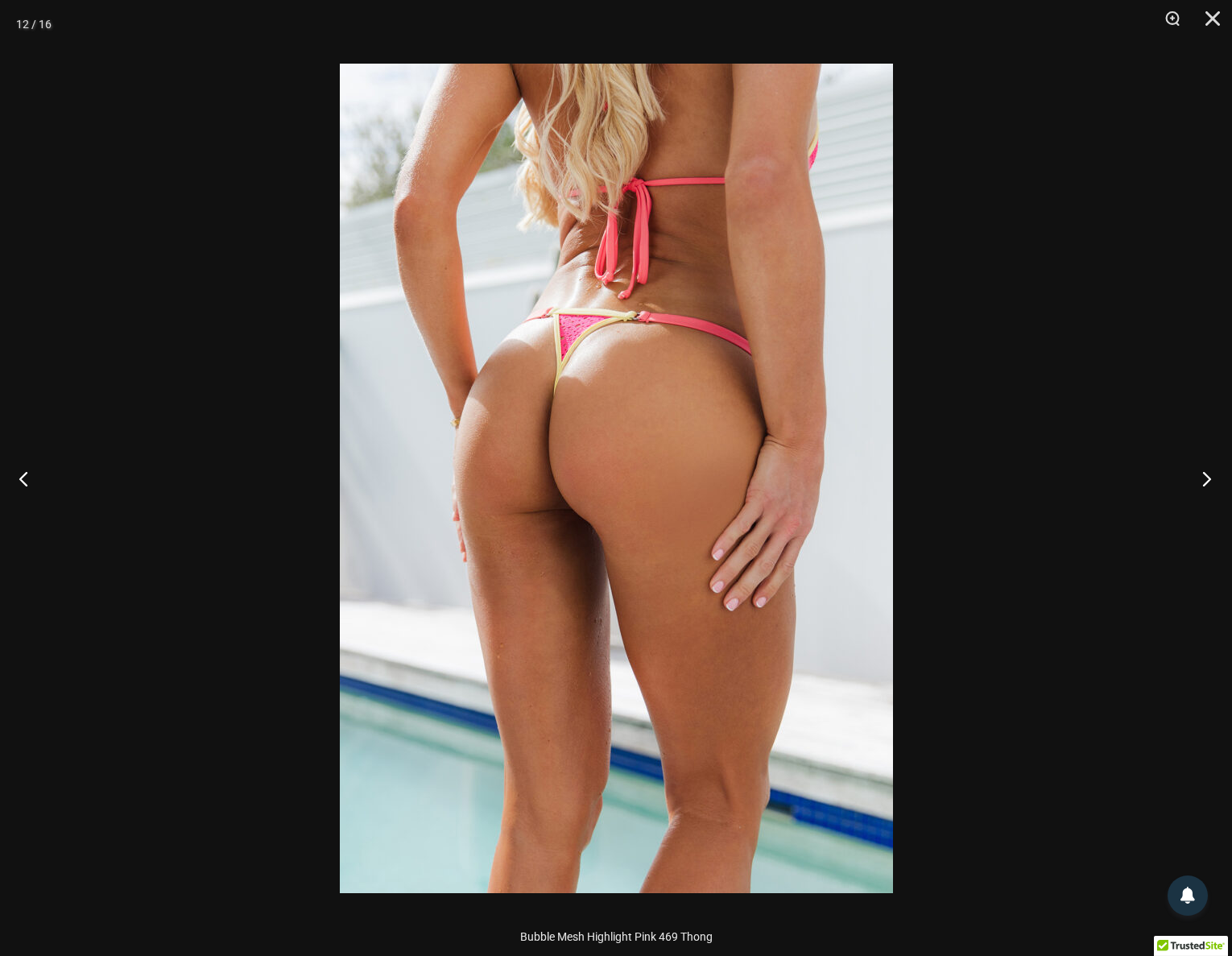
click at [1202, 478] on button "Next" at bounding box center [1201, 478] width 60 height 81
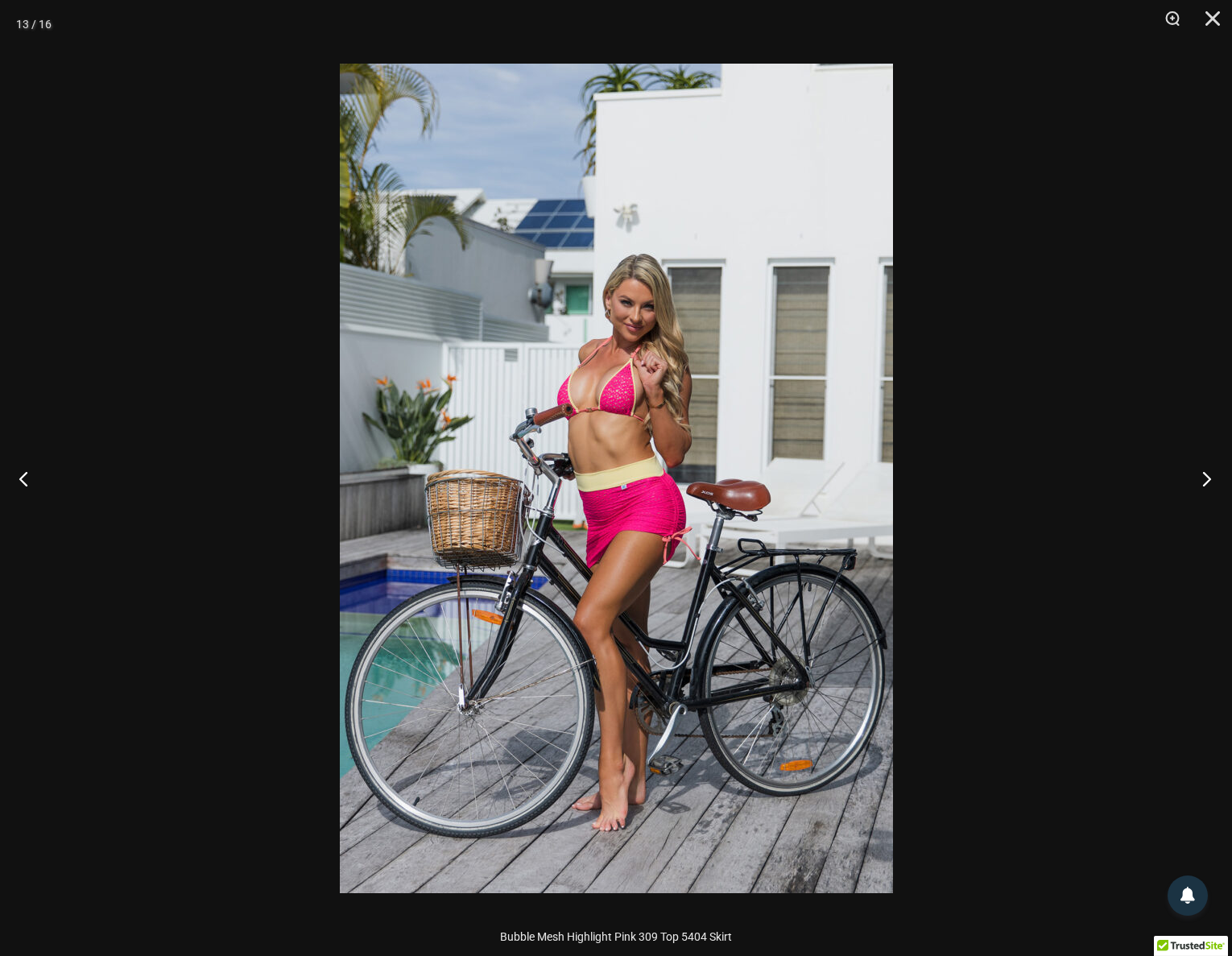
click at [1202, 478] on button "Next" at bounding box center [1201, 478] width 60 height 81
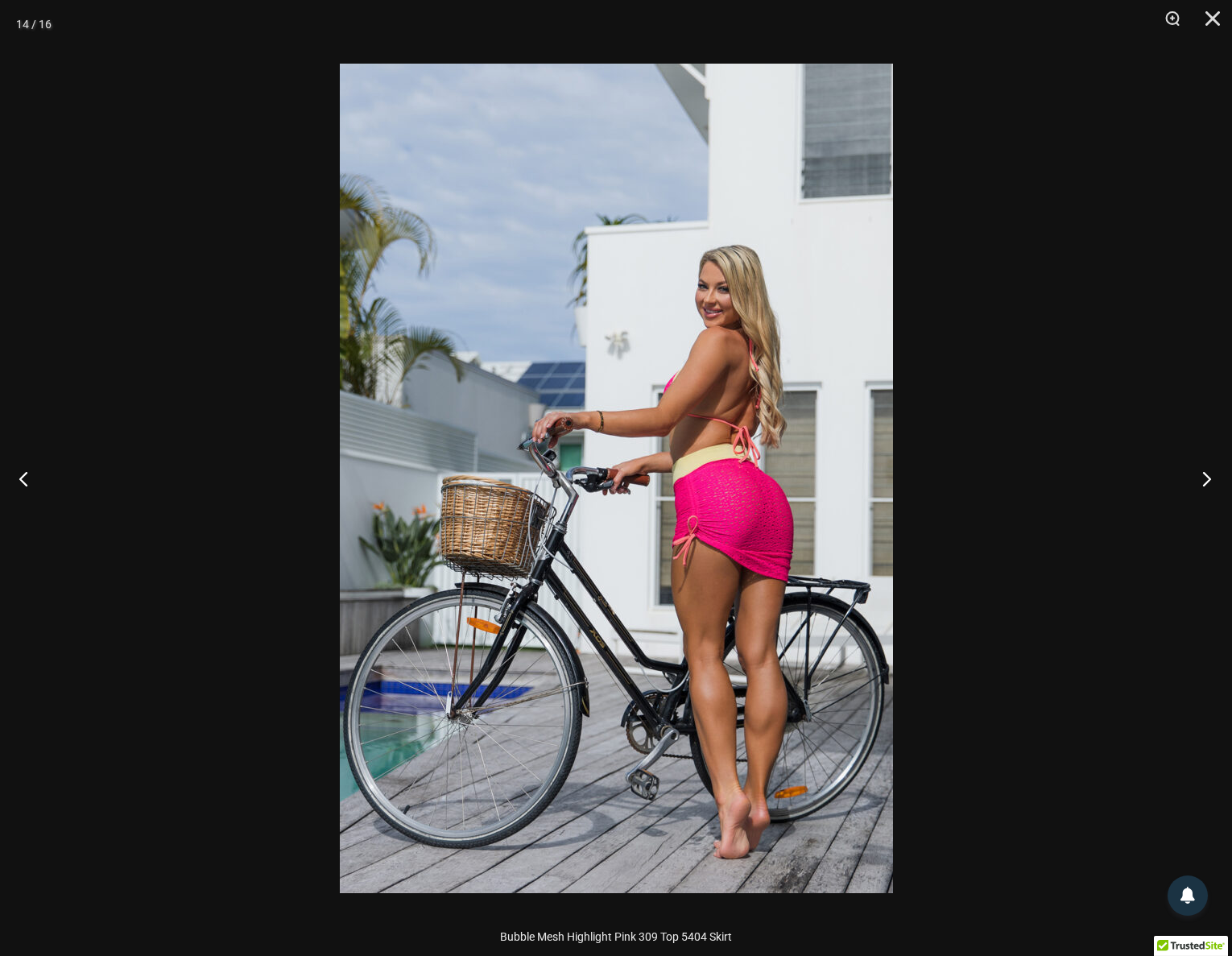
click at [1202, 478] on button "Next" at bounding box center [1201, 478] width 60 height 81
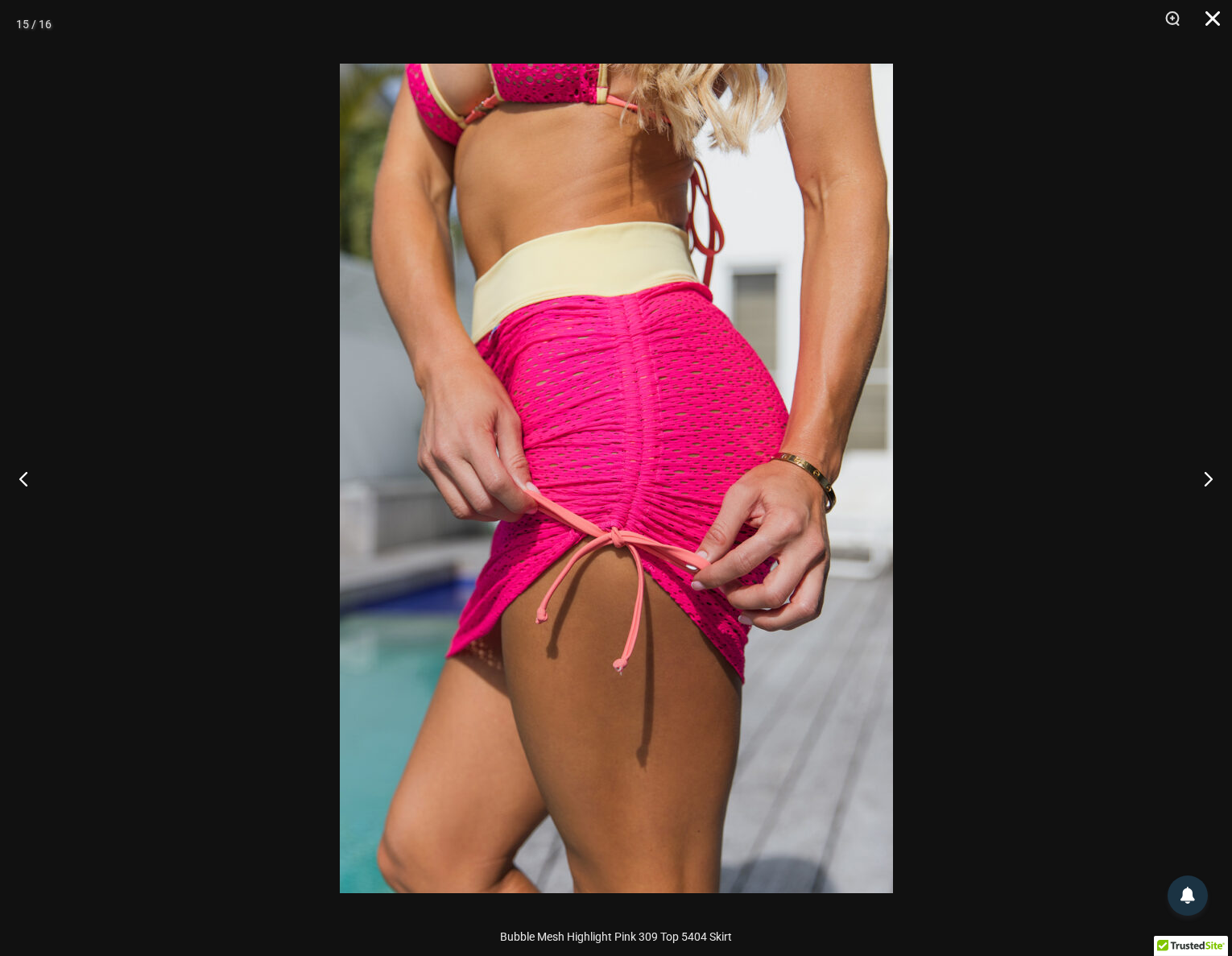
click at [1221, 22] on button "Close" at bounding box center [1206, 24] width 40 height 49
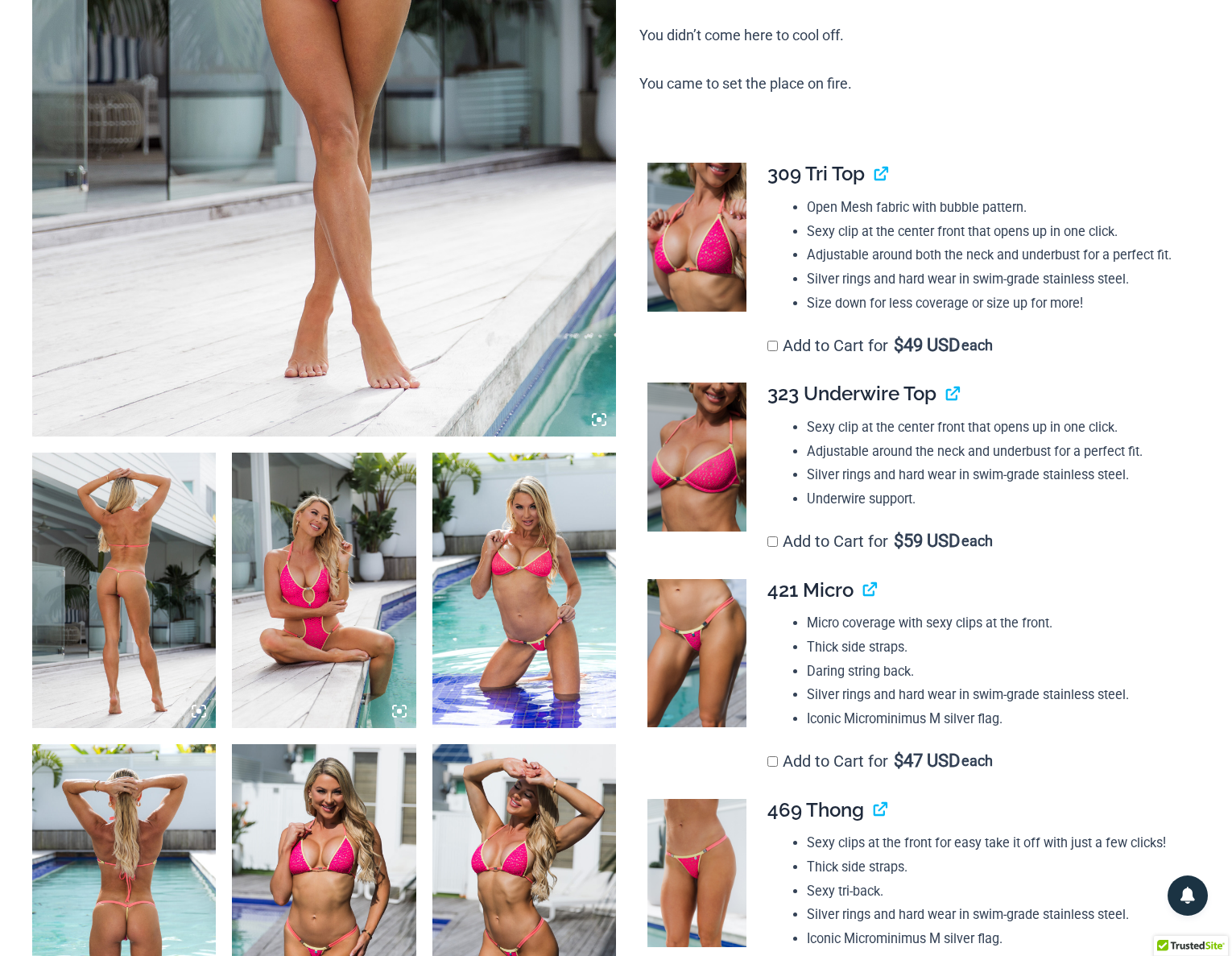
scroll to position [0, 0]
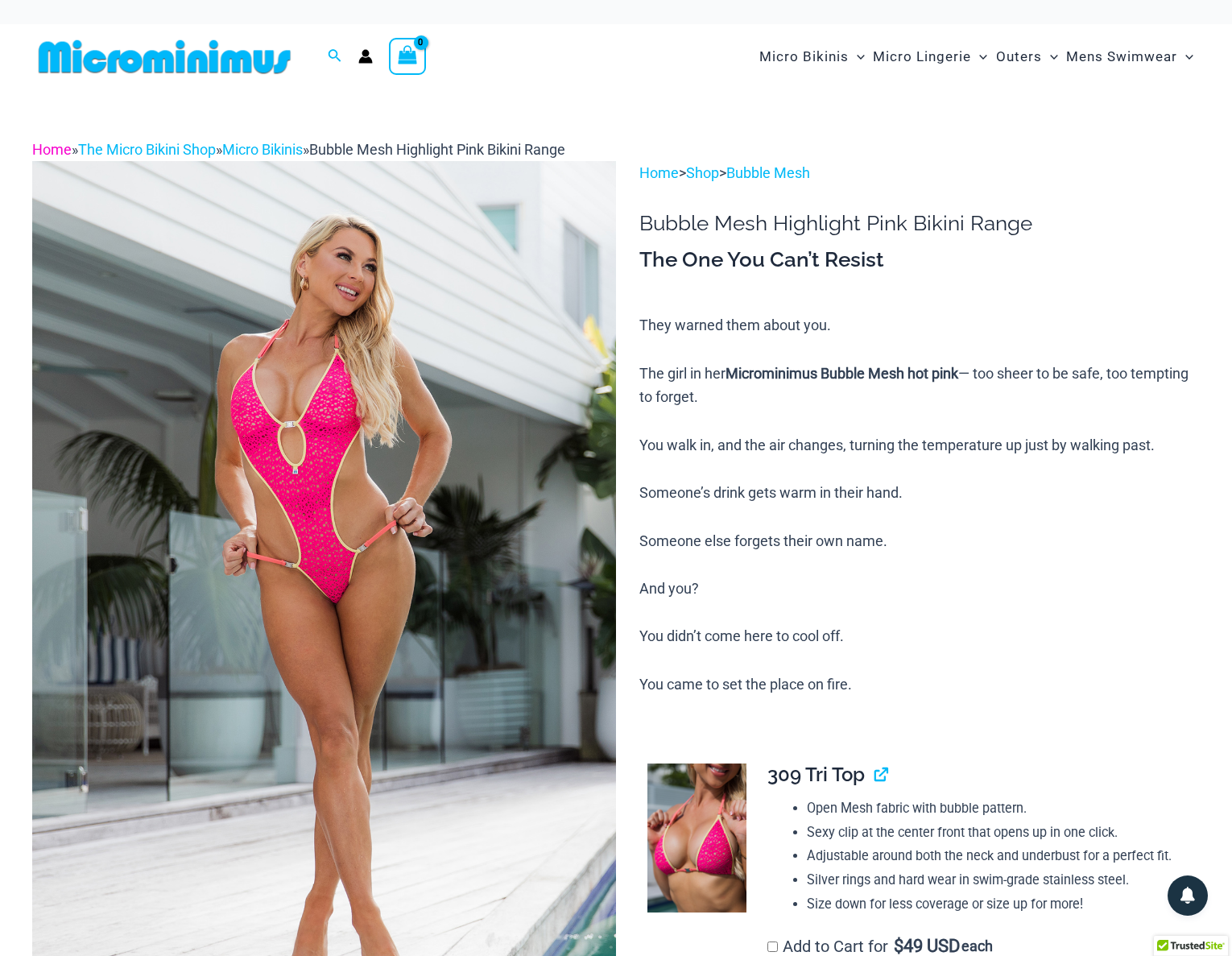
click at [66, 153] on link "Home" at bounding box center [51, 149] width 39 height 17
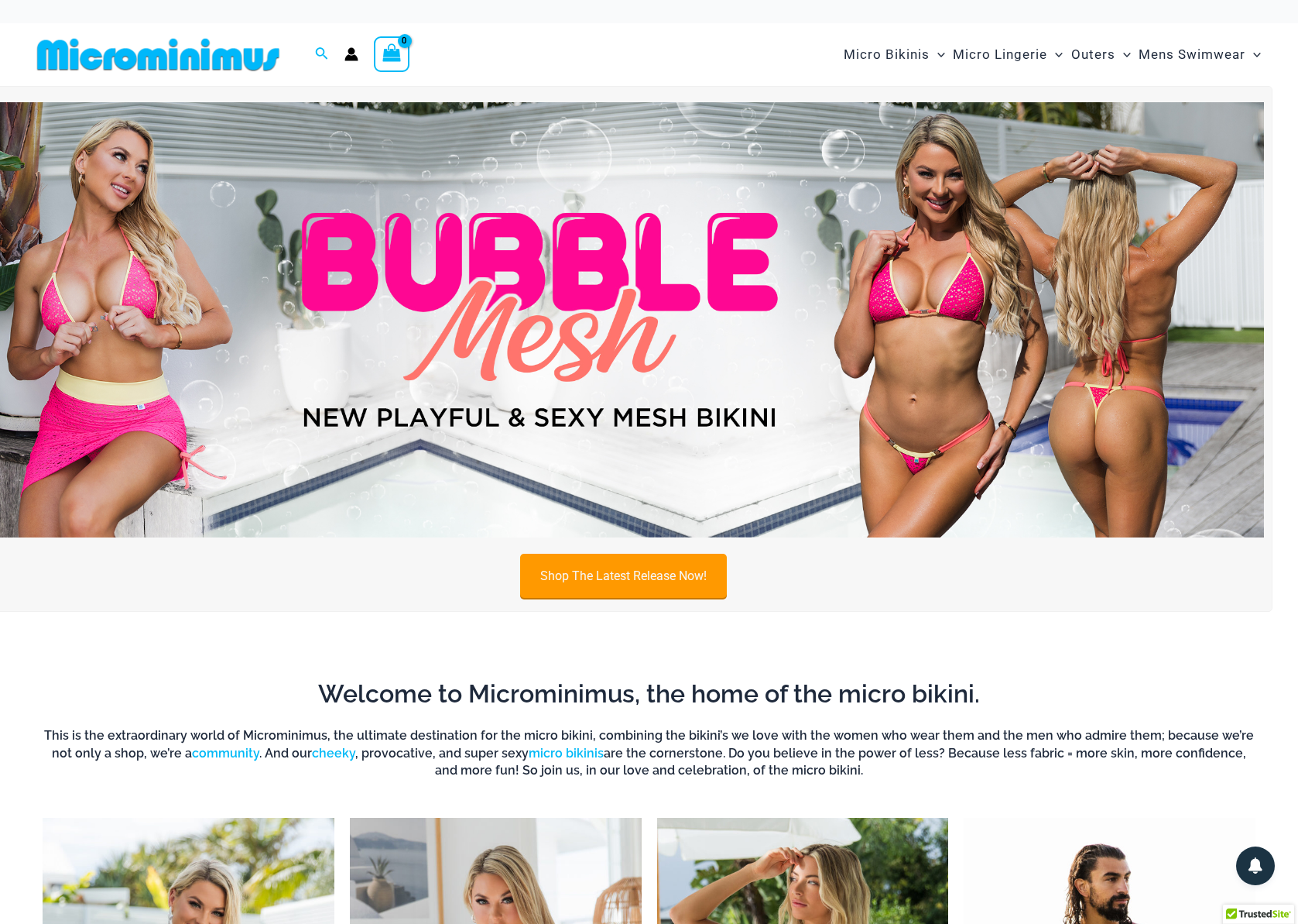
click at [644, 569] on link "Shop The Latest Release Now!" at bounding box center [624, 575] width 207 height 44
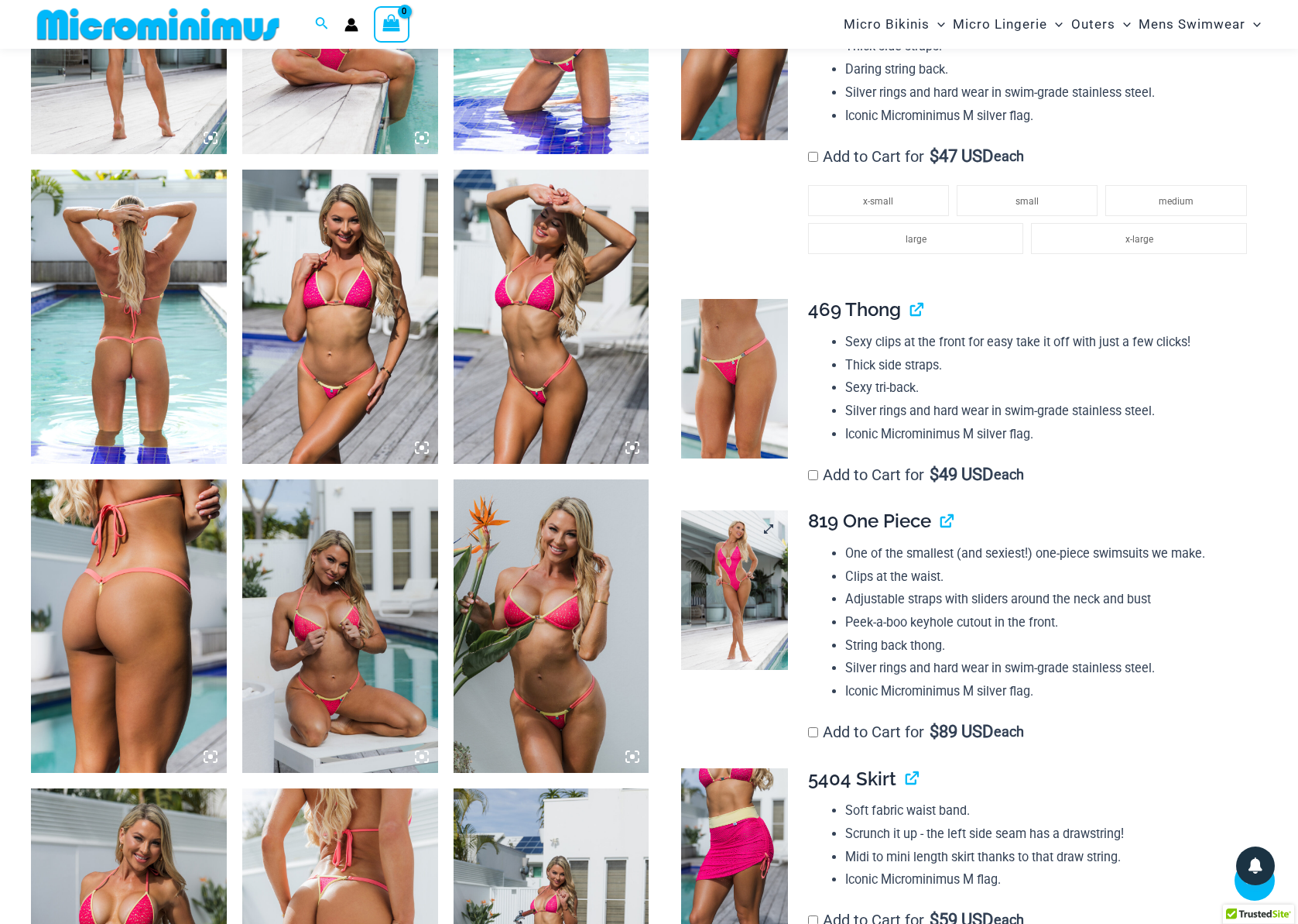
scroll to position [1484, 0]
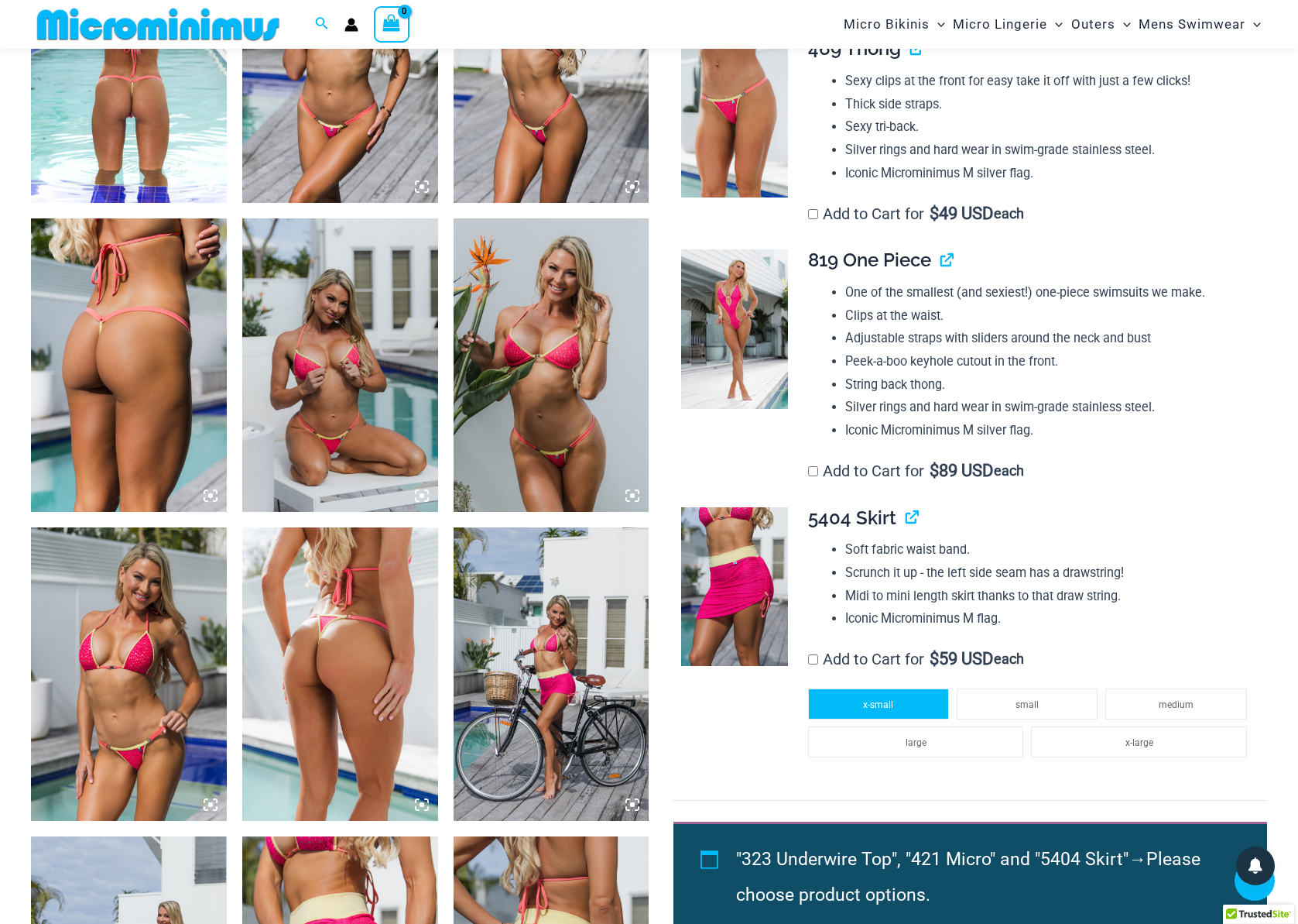
click at [913, 719] on li "x-small" at bounding box center [879, 704] width 141 height 31
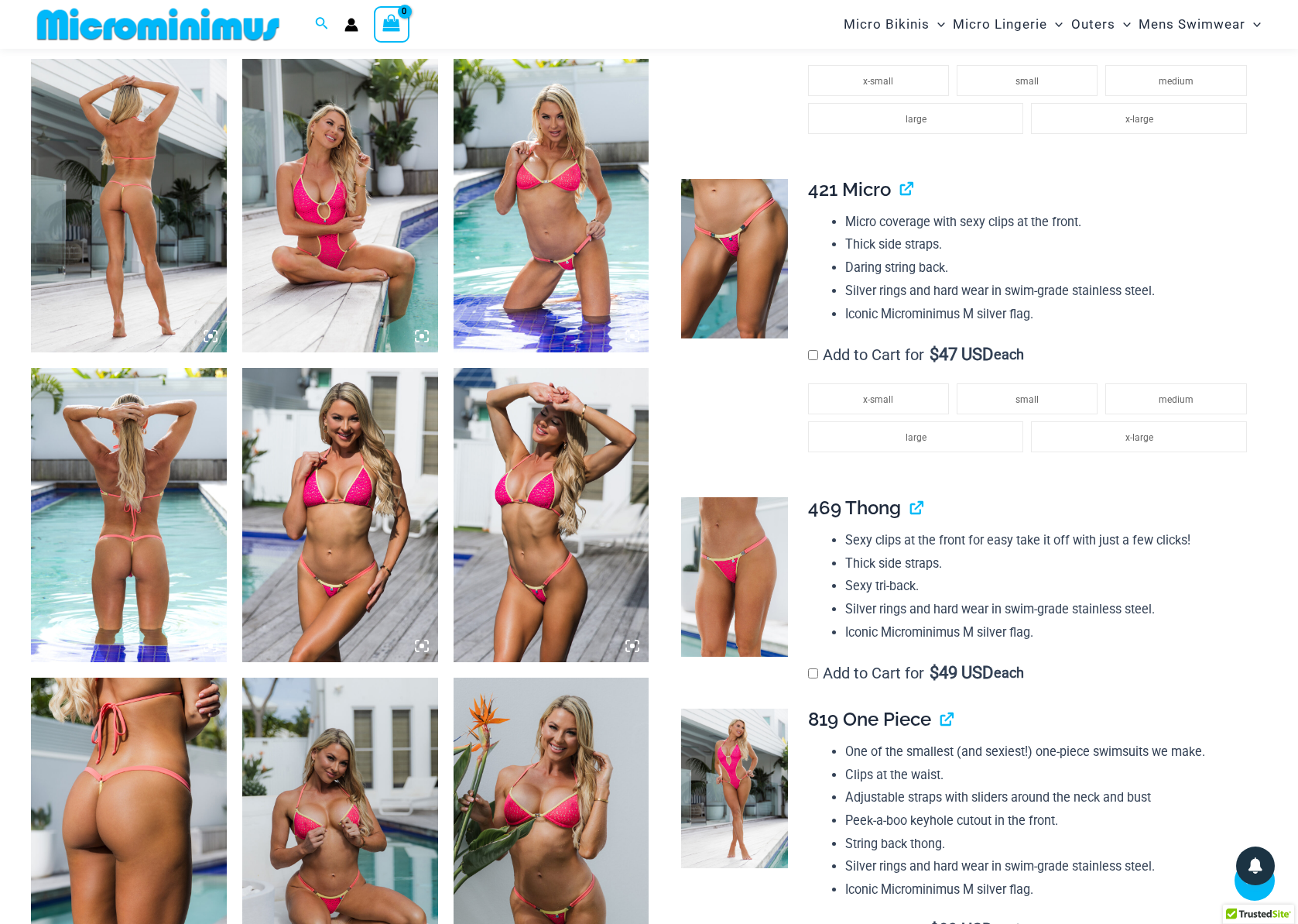
scroll to position [704, 0]
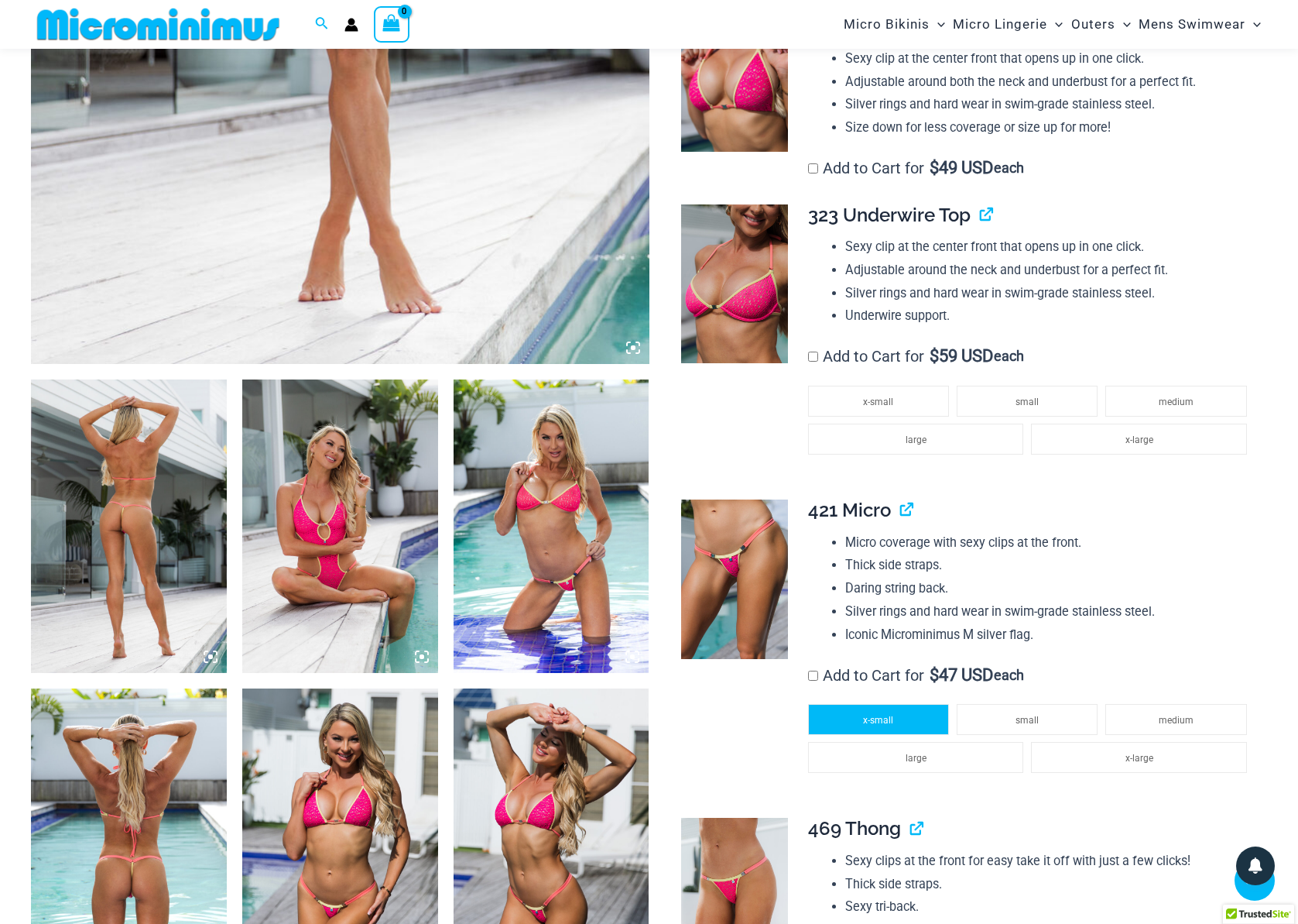
click at [868, 725] on span "x-small" at bounding box center [878, 720] width 30 height 11
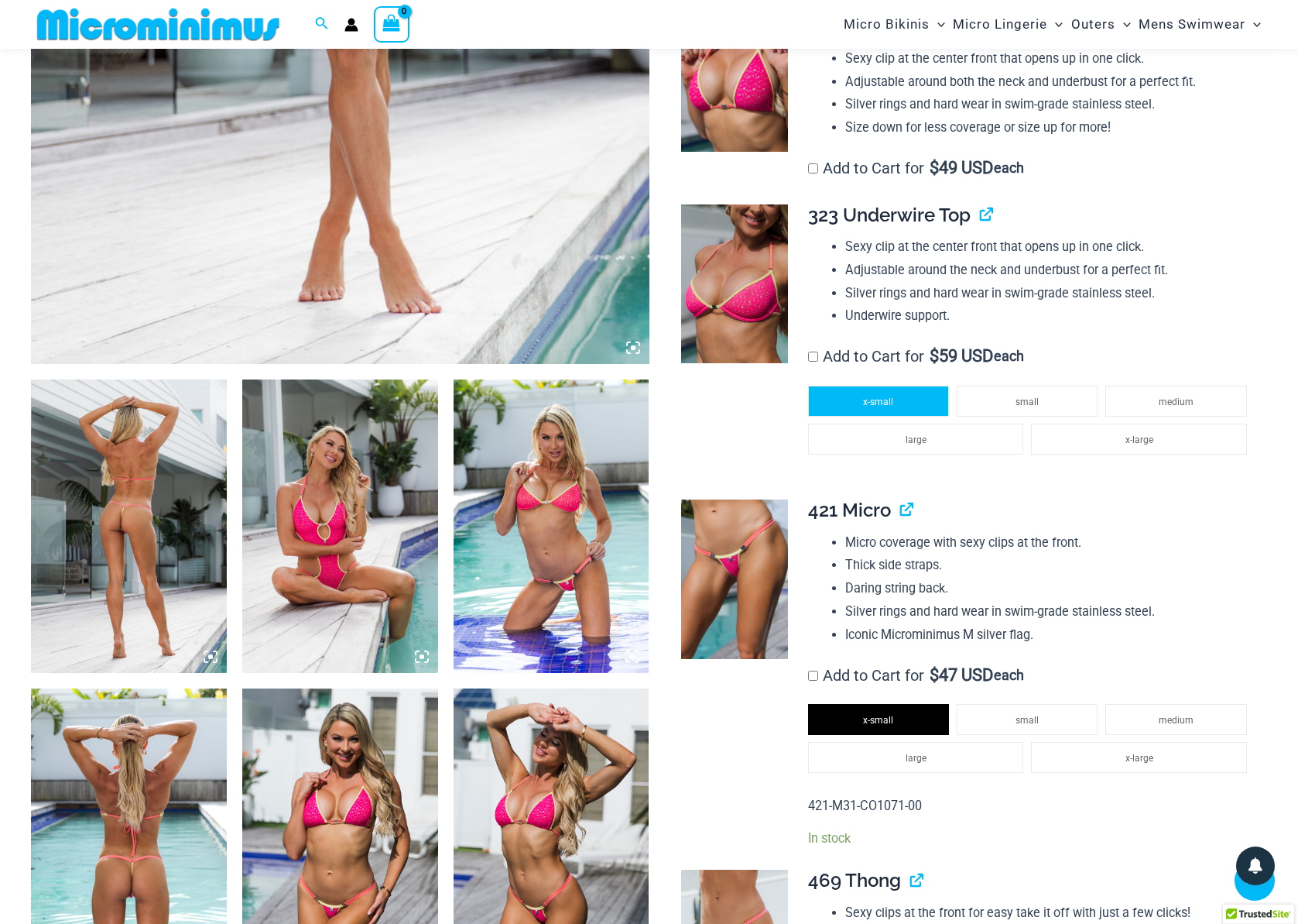
click at [864, 407] on span "x-small" at bounding box center [878, 402] width 30 height 11
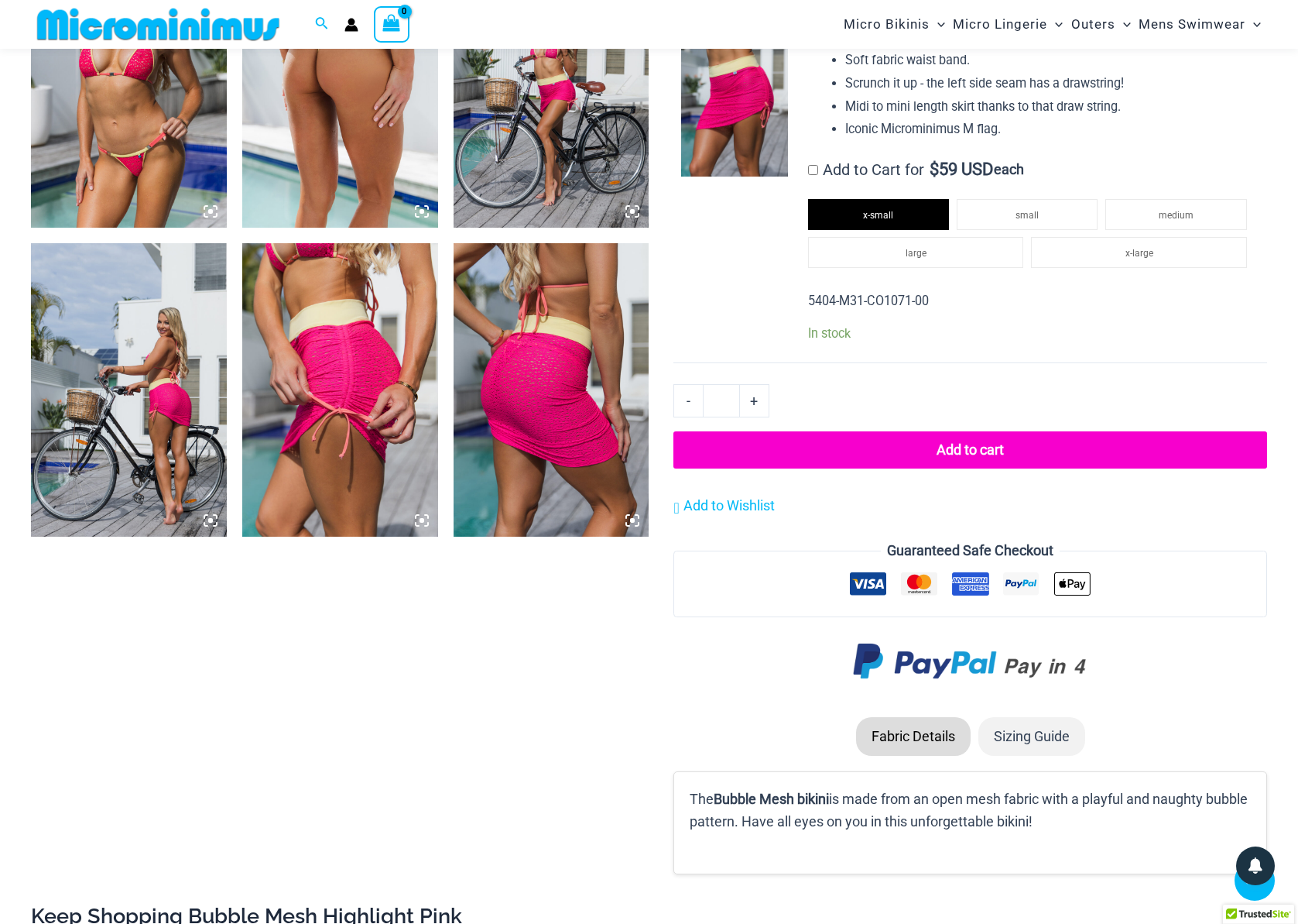
scroll to position [2083, 0]
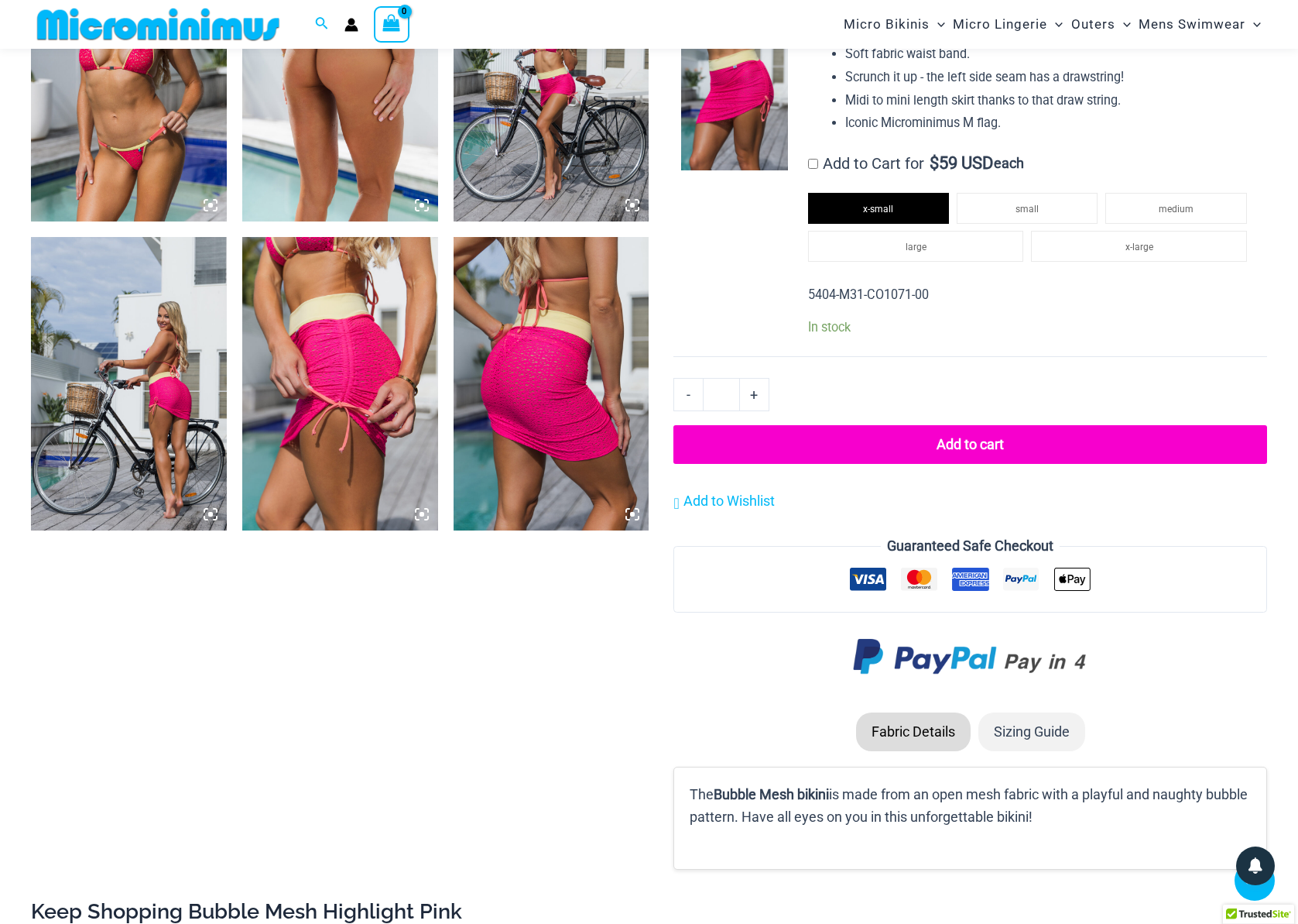
click at [911, 458] on button "Add to cart" at bounding box center [970, 445] width 594 height 38
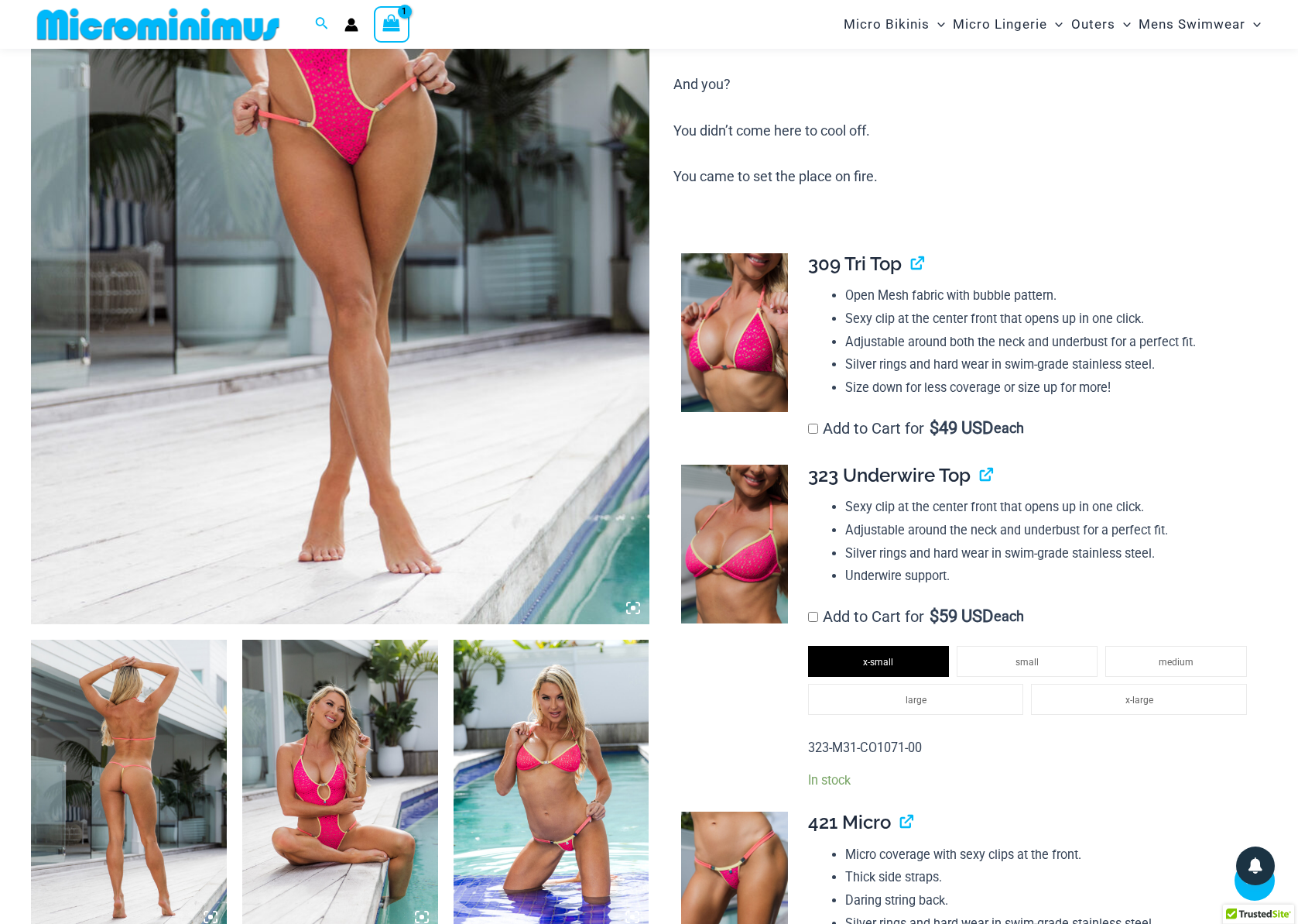
scroll to position [63, 0]
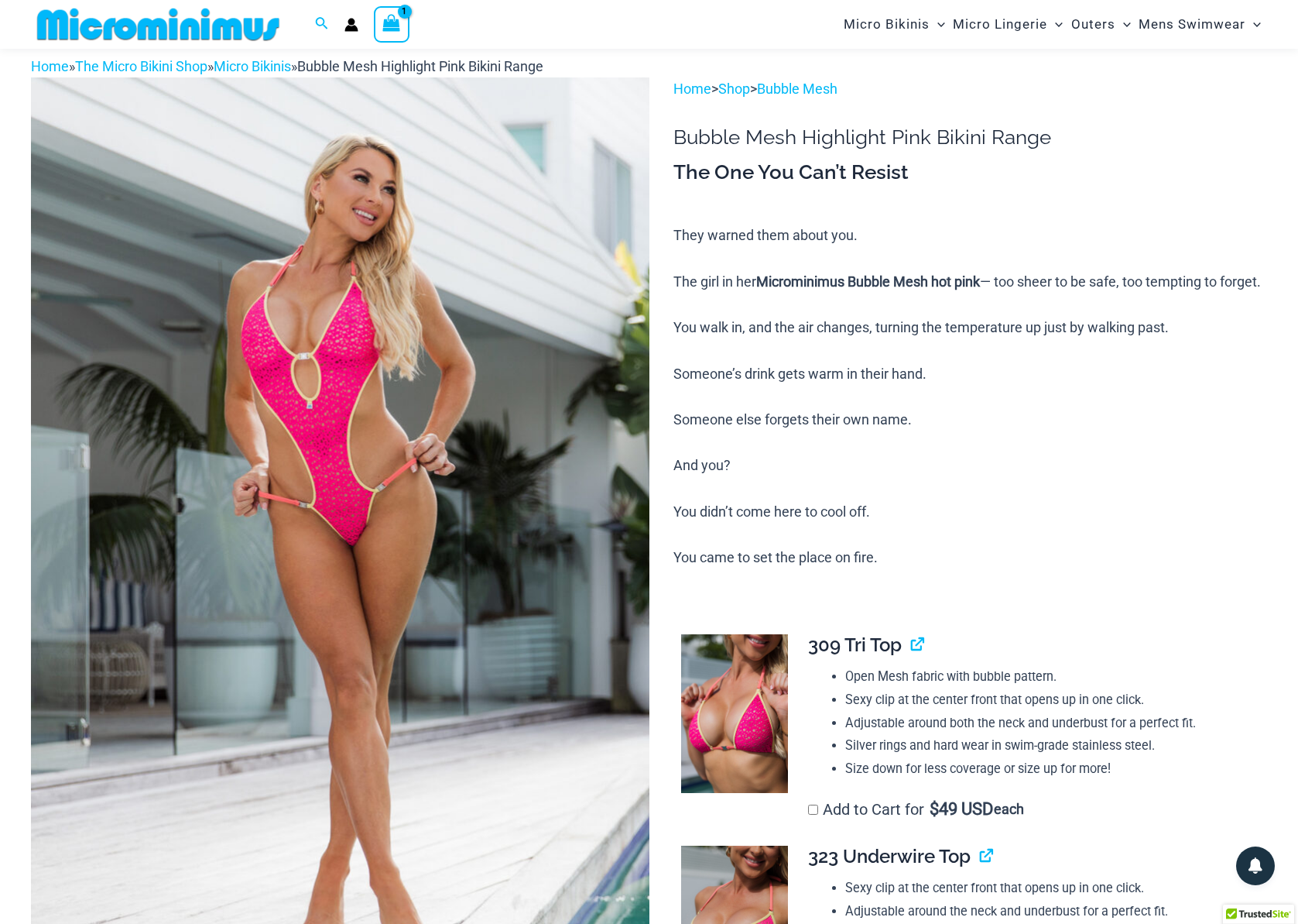
click at [385, 33] on span "View Shopping Cart, 1 items" at bounding box center [391, 26] width 17 height 22
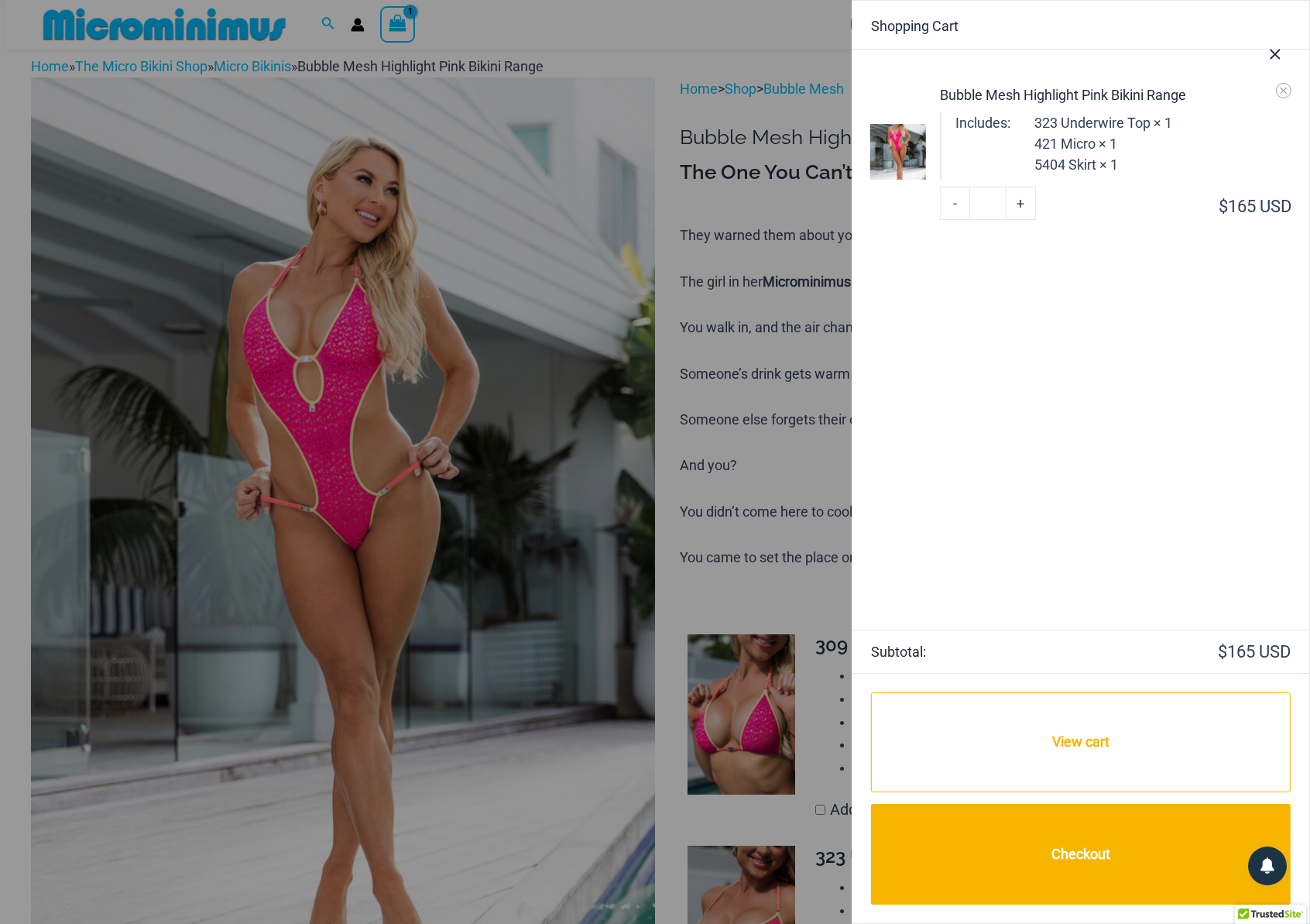
click at [770, 10] on div at bounding box center [655, 462] width 1310 height 924
